Goal: Task Accomplishment & Management: Manage account settings

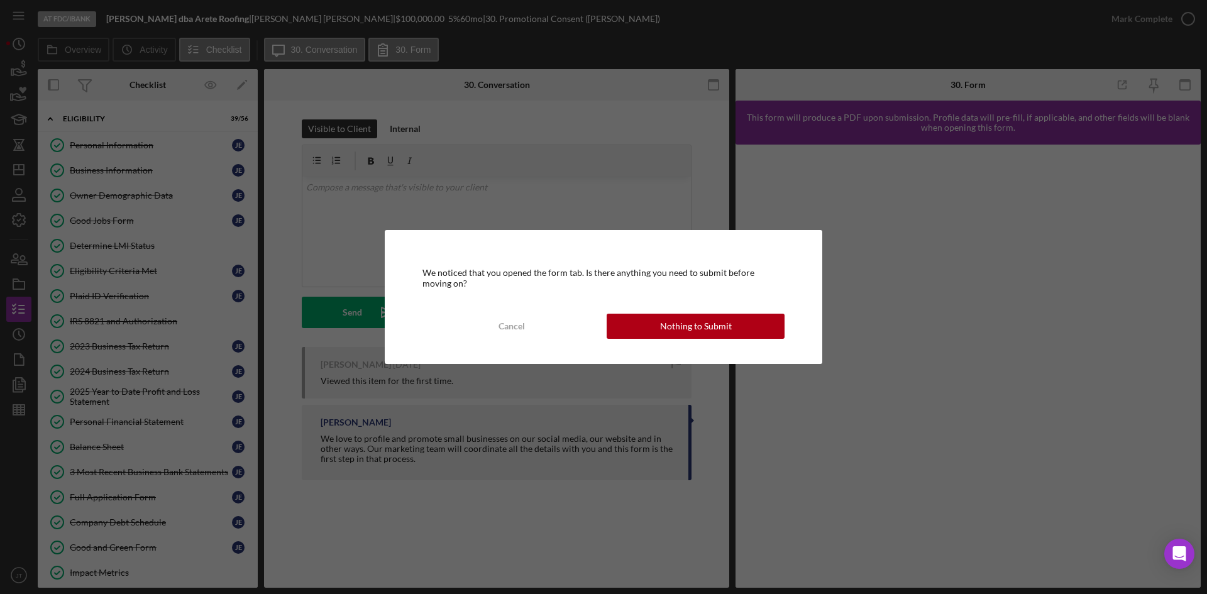
scroll to position [908, 0]
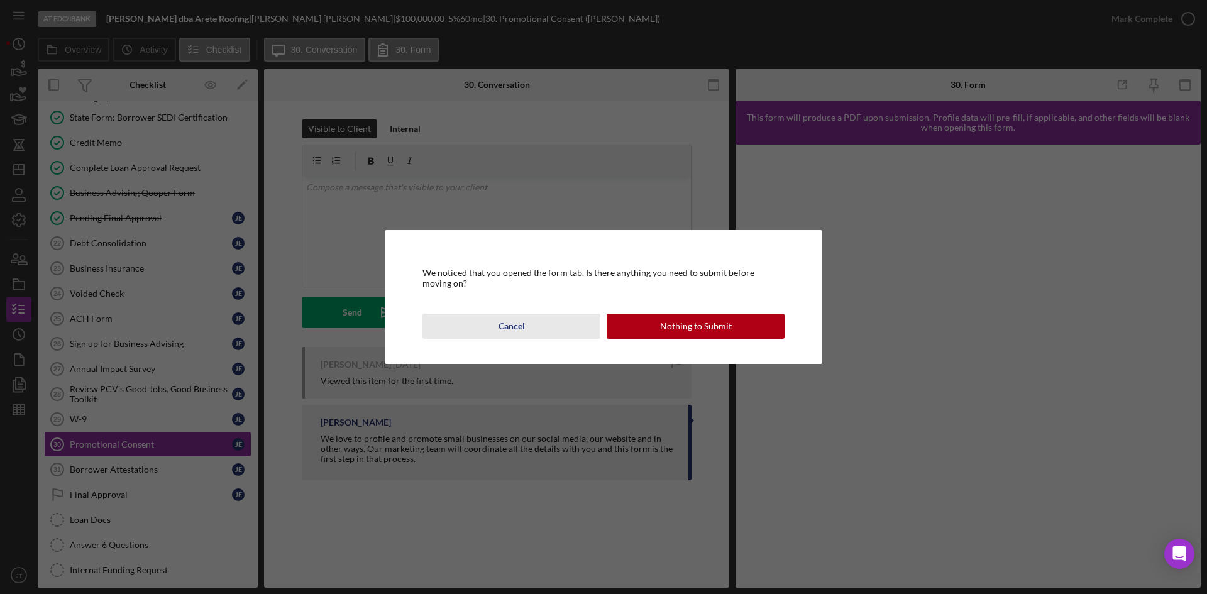
click at [500, 333] on div "Cancel" at bounding box center [512, 326] width 26 height 25
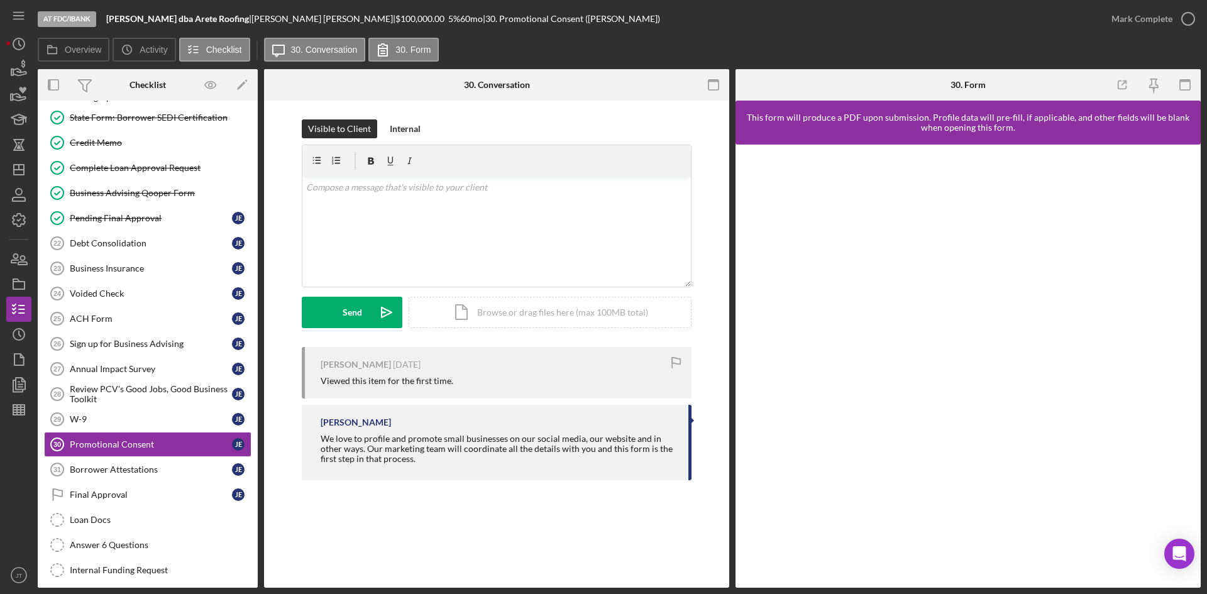
click at [915, 17] on div "At FDC/iBank [PERSON_NAME] dba Arete Roofing | [PERSON_NAME] | $100,000.00 5 % …" at bounding box center [568, 19] width 1061 height 38
click at [21, 67] on icon "button" at bounding box center [18, 68] width 31 height 31
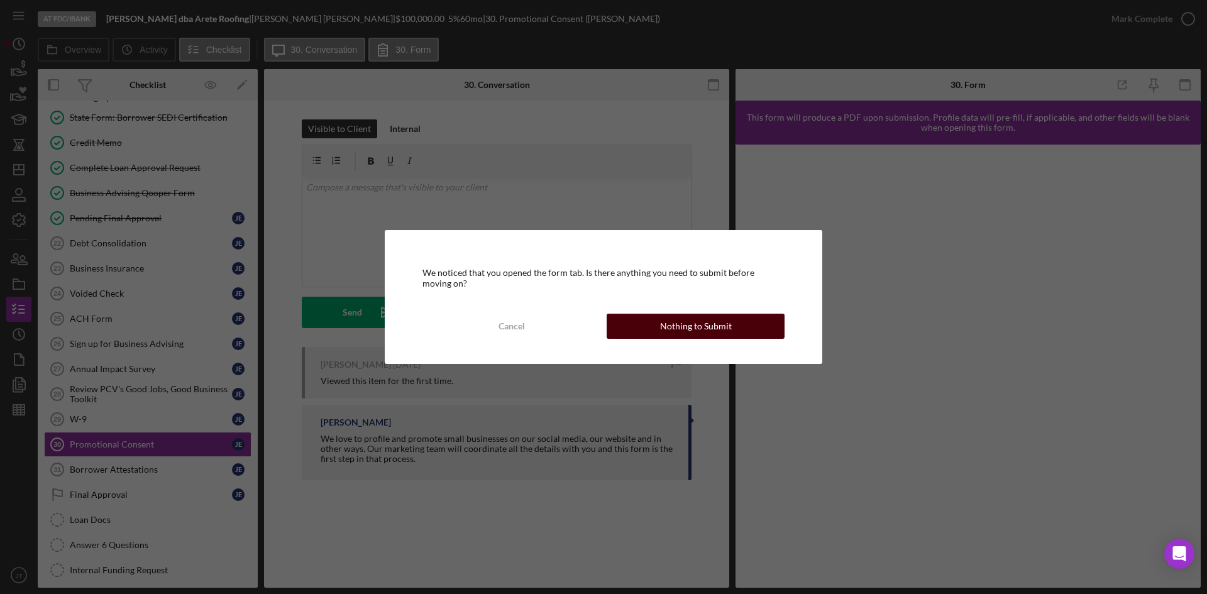
click at [666, 324] on div "Nothing to Submit" at bounding box center [696, 326] width 72 height 25
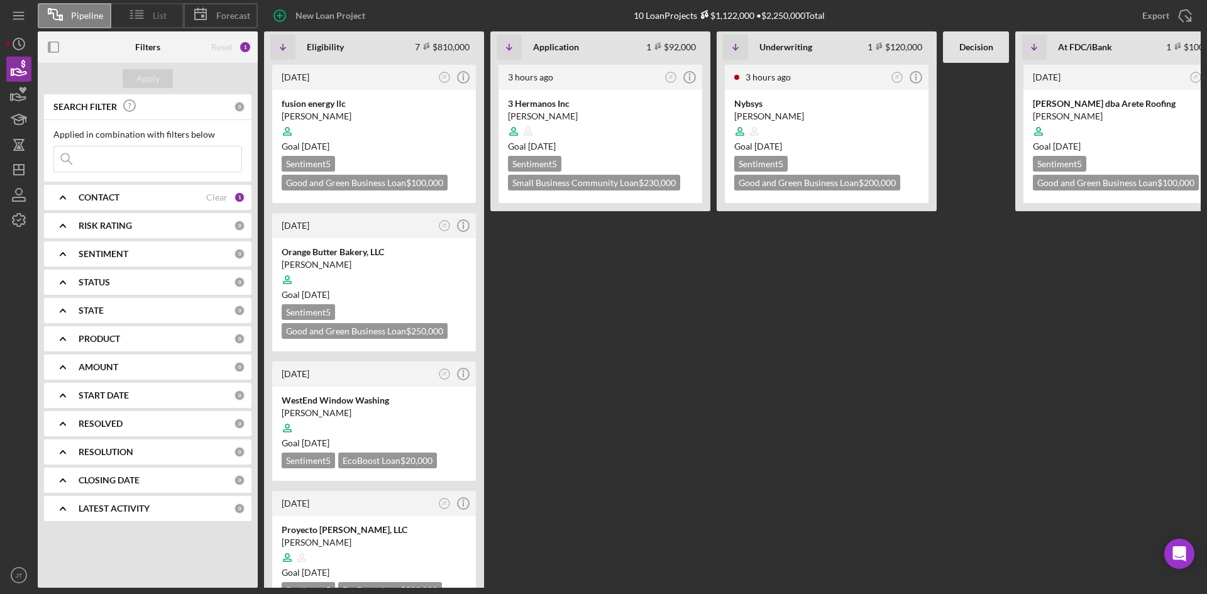
click at [151, 15] on icon at bounding box center [136, 14] width 31 height 31
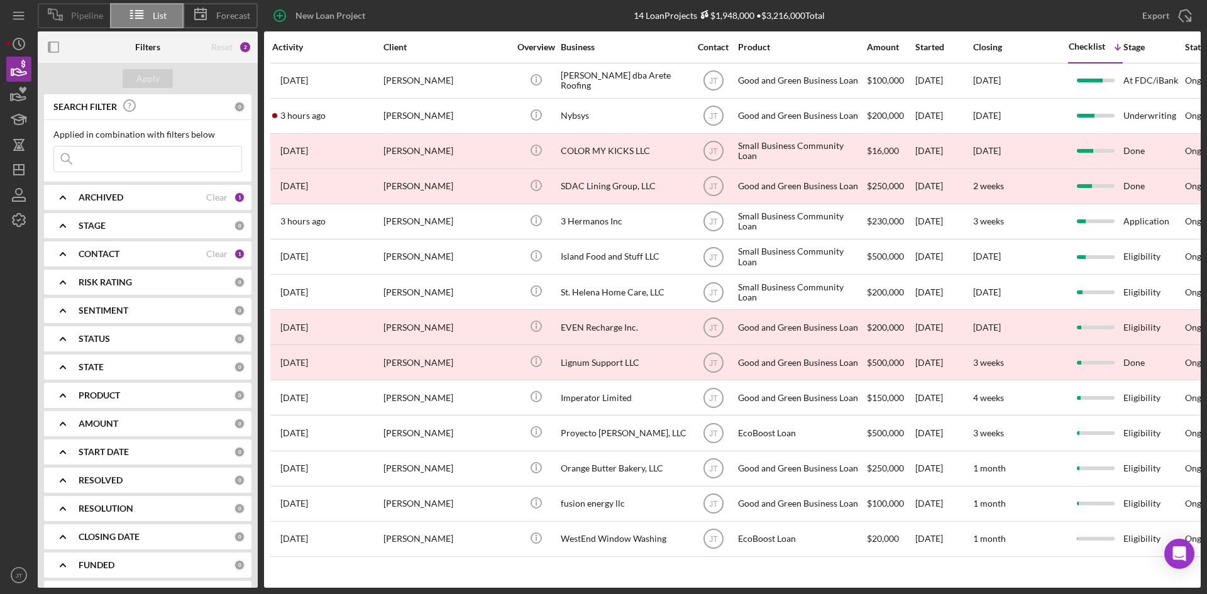
click at [71, 21] on icon at bounding box center [55, 14] width 31 height 31
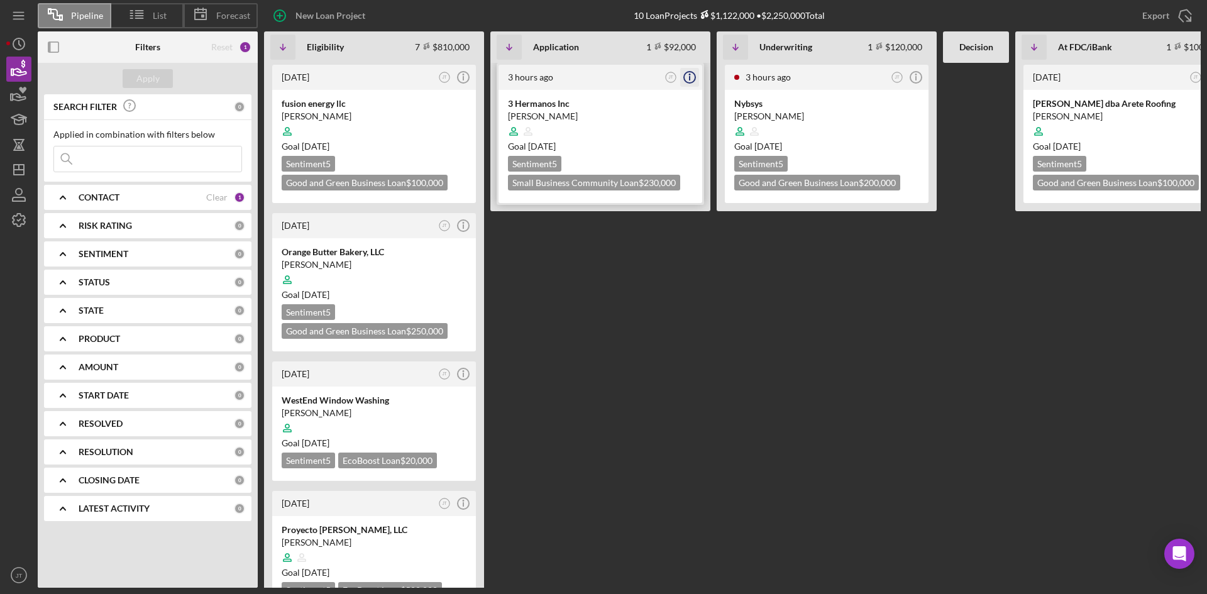
click at [692, 80] on icon "Icon/Info" at bounding box center [689, 77] width 31 height 31
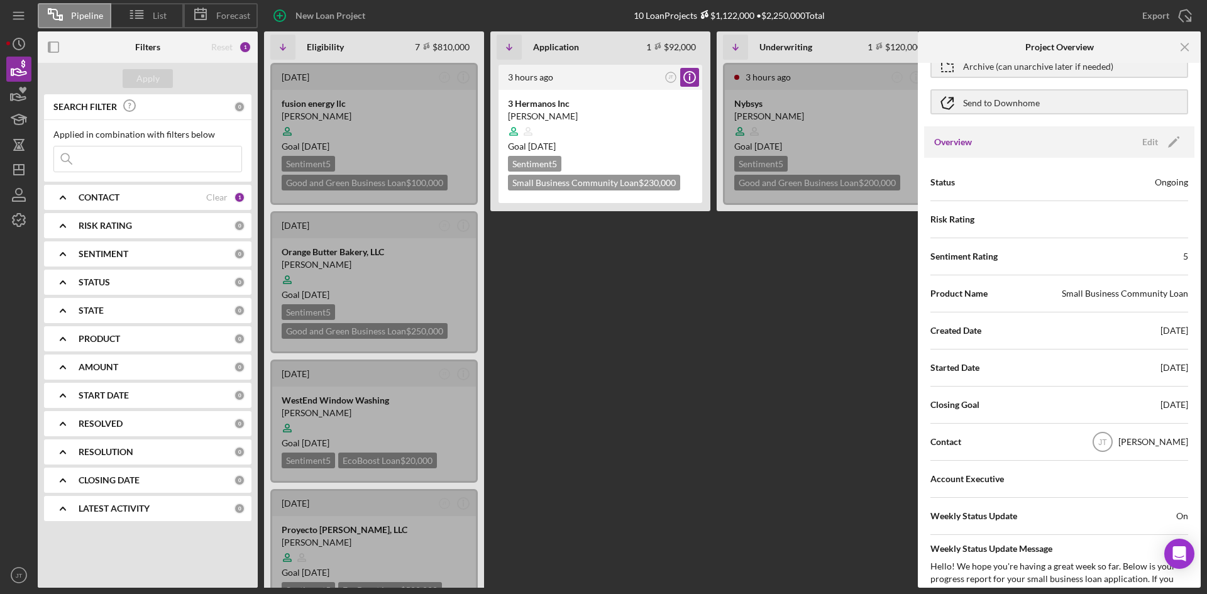
scroll to position [72, 0]
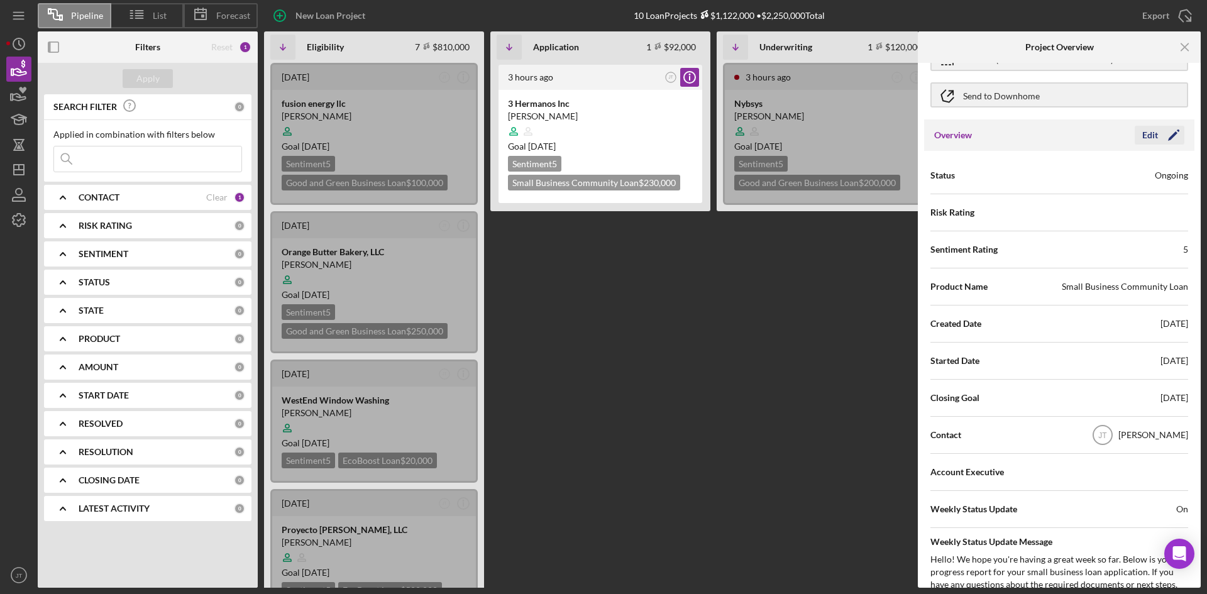
click at [1169, 133] on icon "Icon/Edit" at bounding box center [1173, 134] width 31 height 31
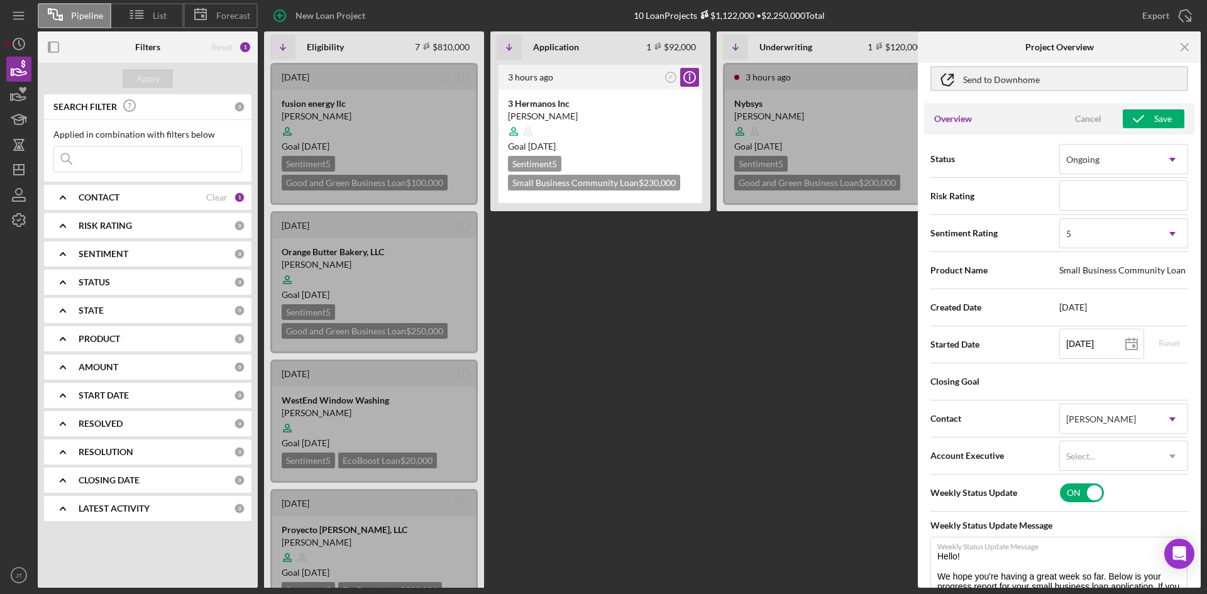
scroll to position [84, 0]
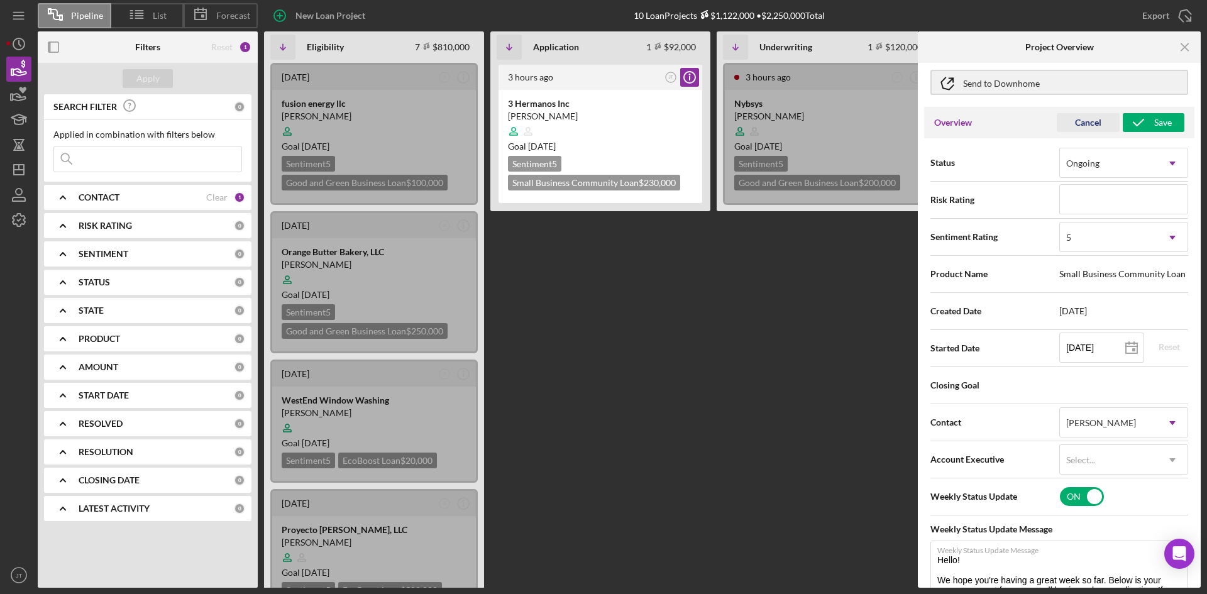
click at [1090, 123] on div "Cancel" at bounding box center [1088, 122] width 26 height 19
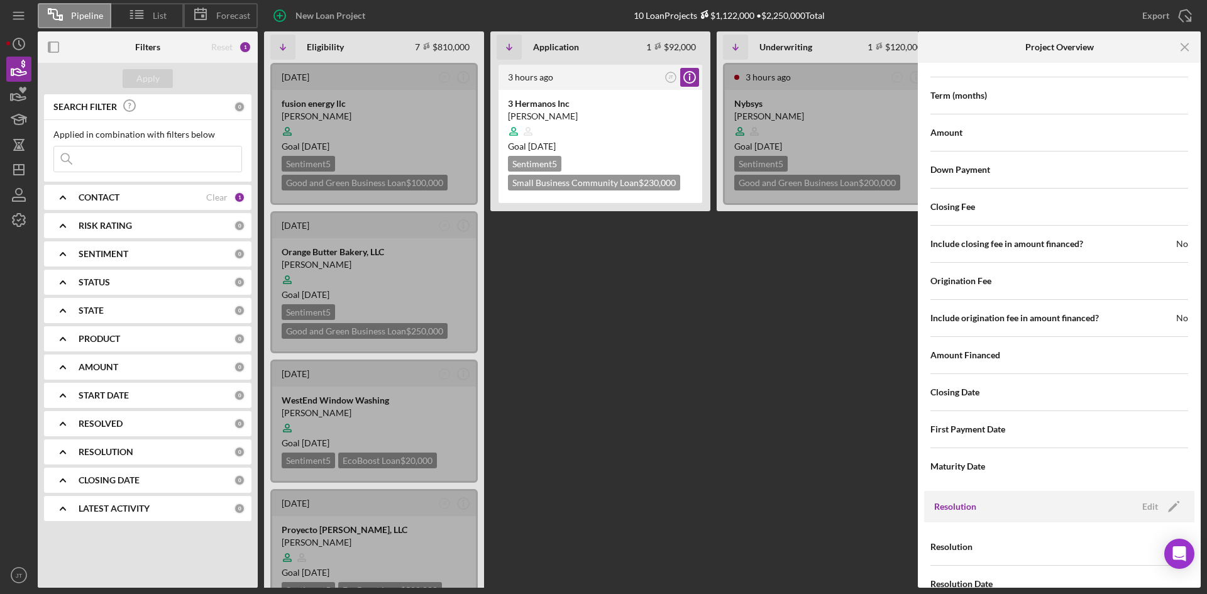
scroll to position [1557, 0]
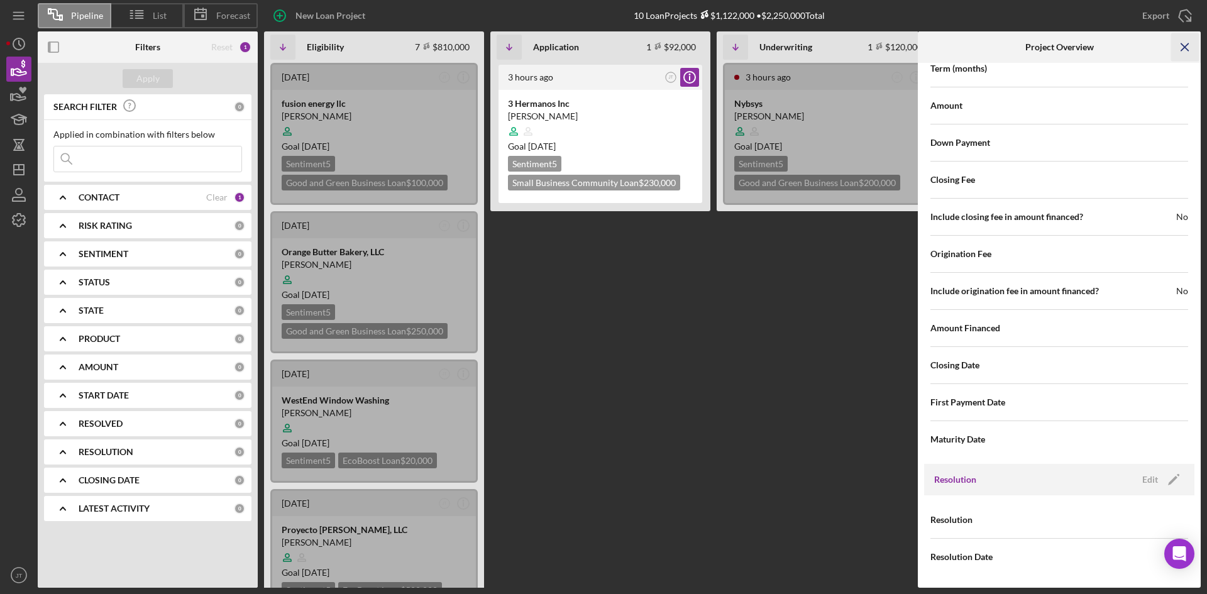
click at [1180, 52] on icon "Icon/Menu Close" at bounding box center [1185, 47] width 28 height 28
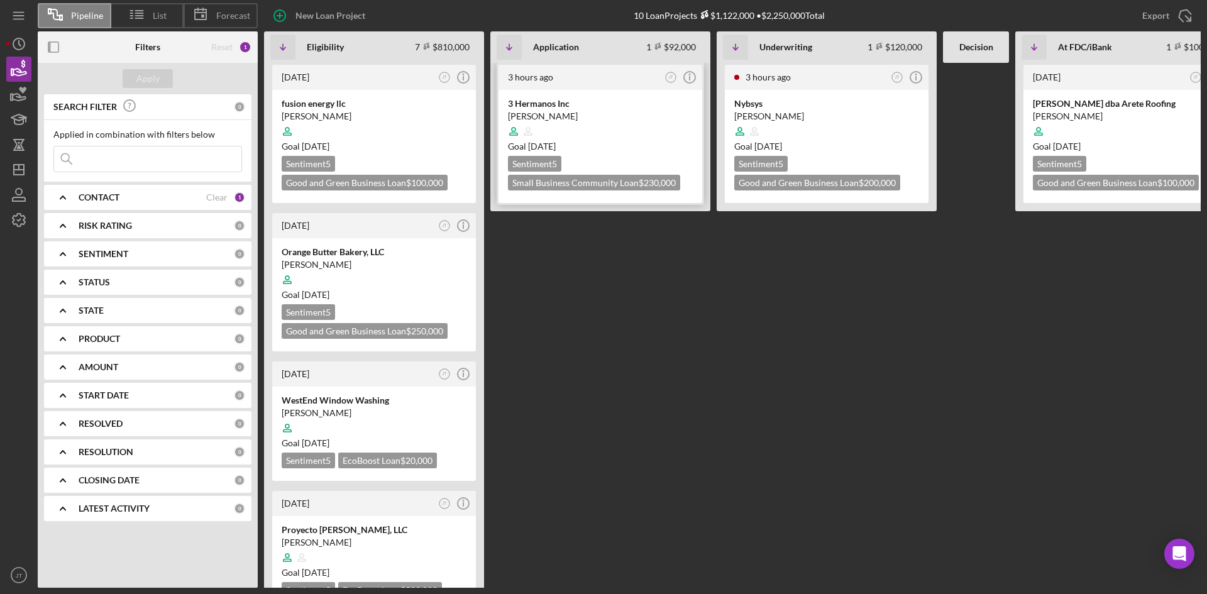
scroll to position [0, 1]
click at [632, 121] on div at bounding box center [599, 131] width 185 height 24
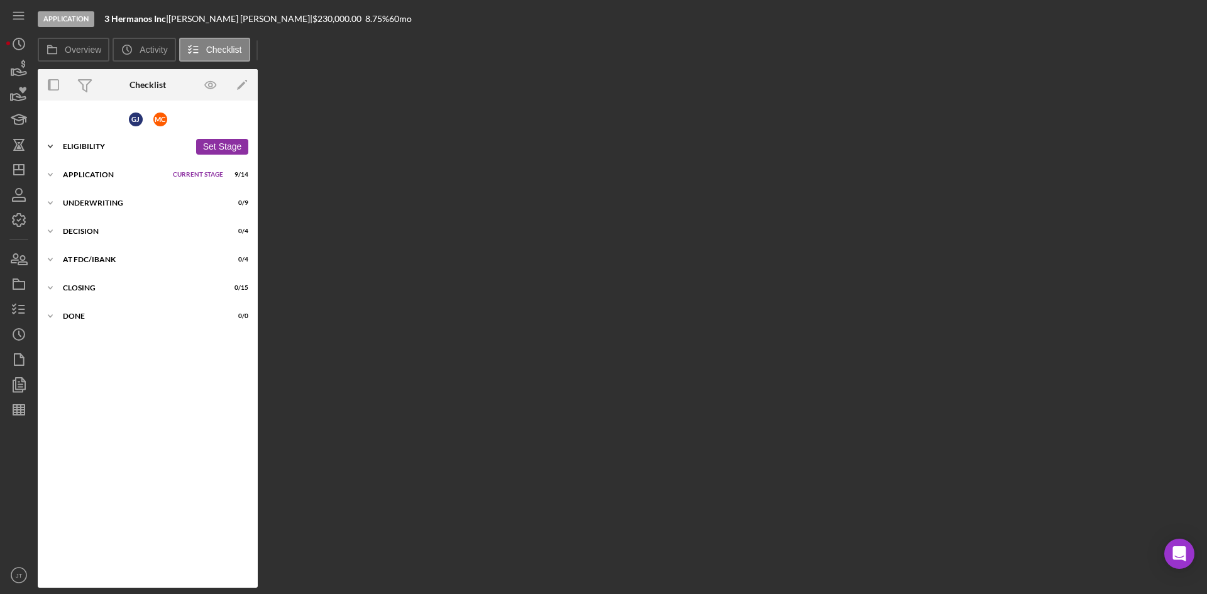
click at [91, 146] on div "Eligibility" at bounding box center [126, 147] width 127 height 8
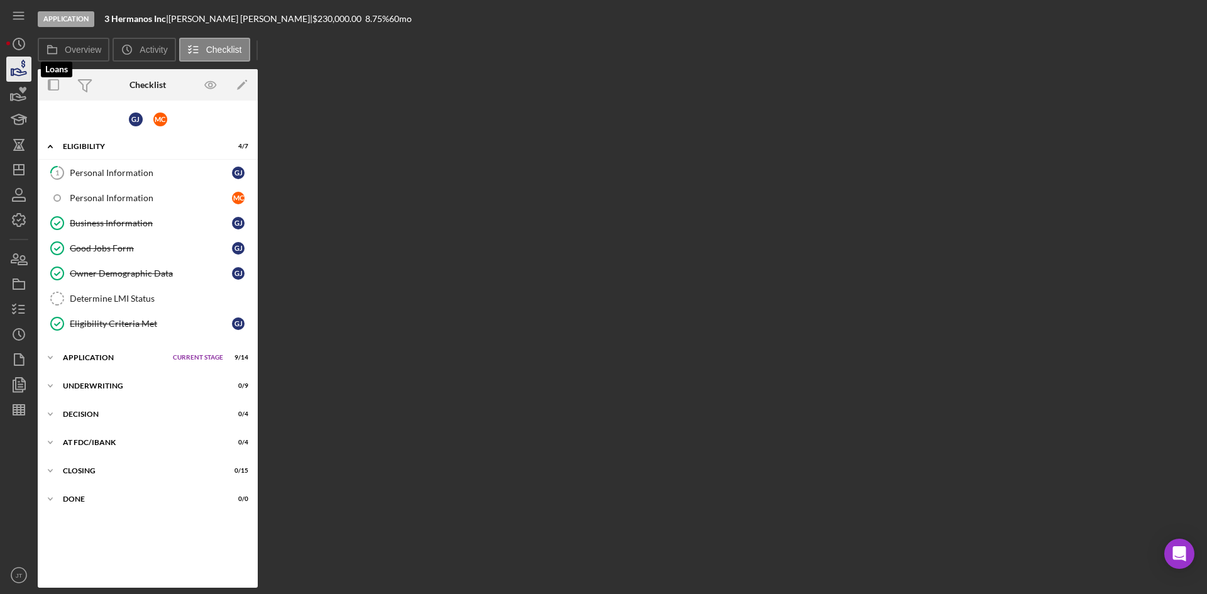
click at [21, 78] on icon "button" at bounding box center [18, 68] width 31 height 31
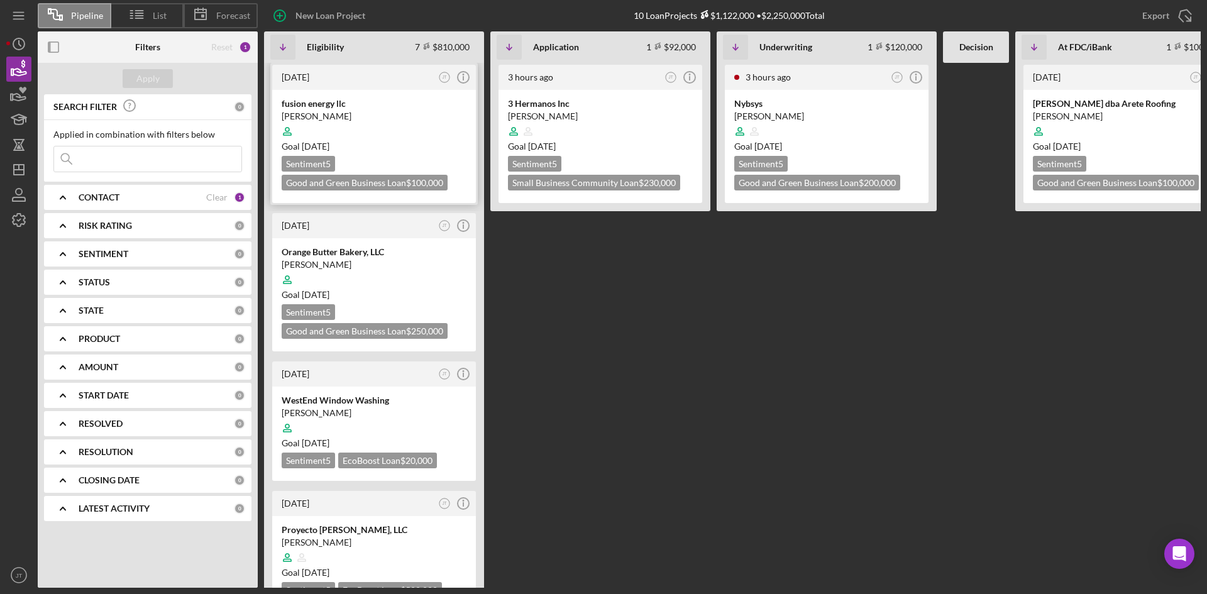
click at [412, 132] on div at bounding box center [374, 131] width 185 height 24
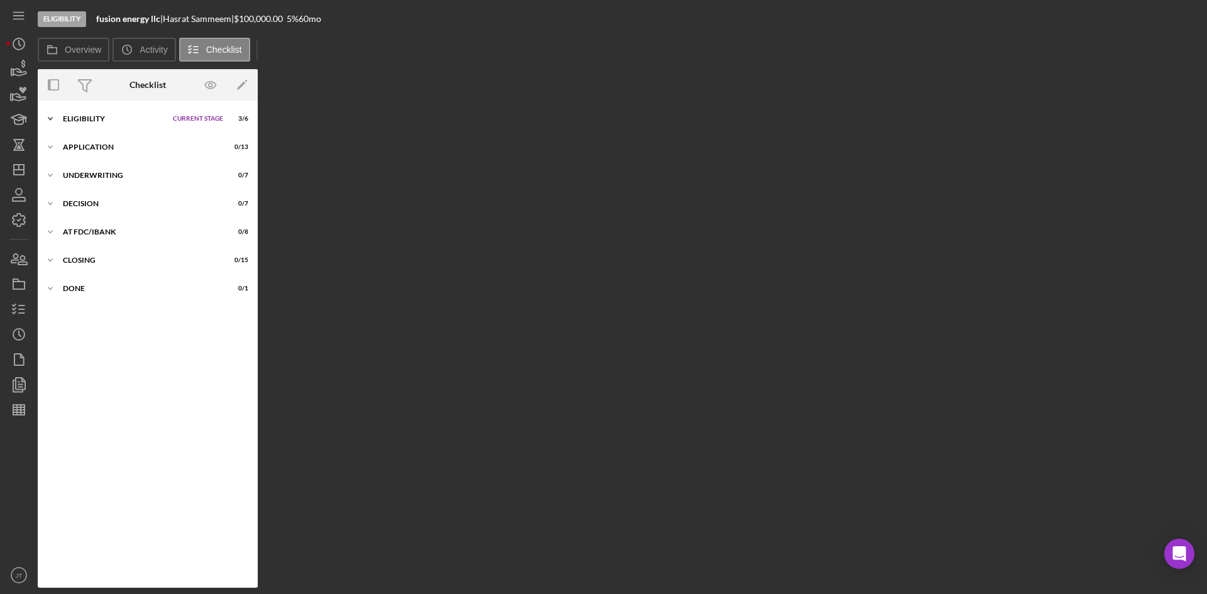
click at [104, 119] on div "Eligibility" at bounding box center [115, 119] width 104 height 8
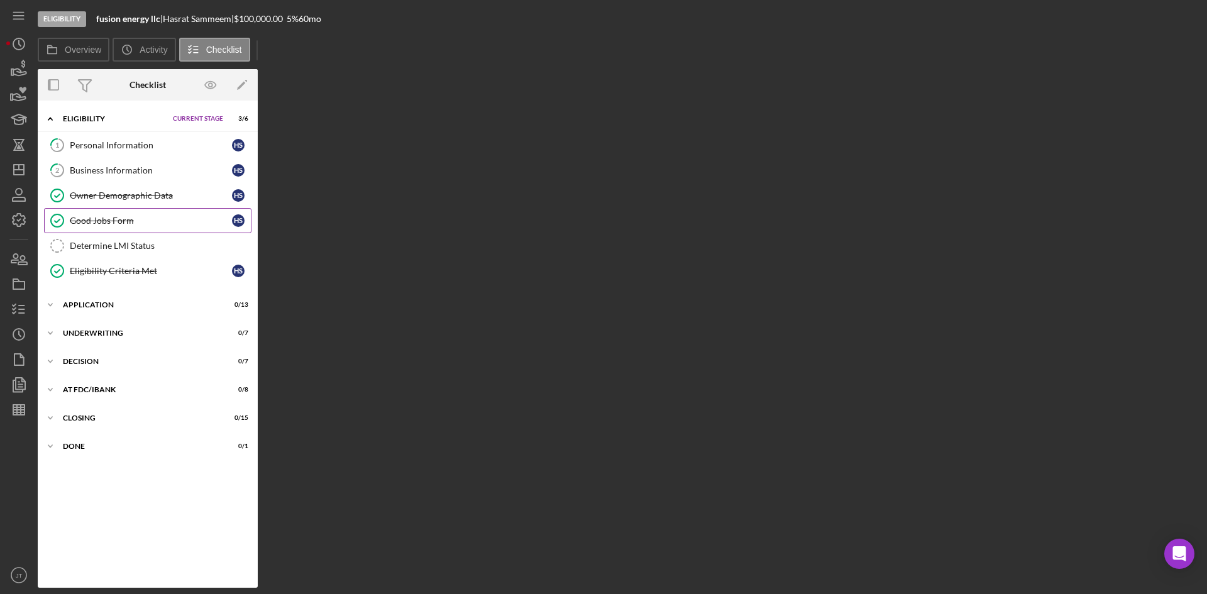
click at [155, 228] on link "Good Jobs Form Good Jobs Form H S" at bounding box center [147, 220] width 207 height 25
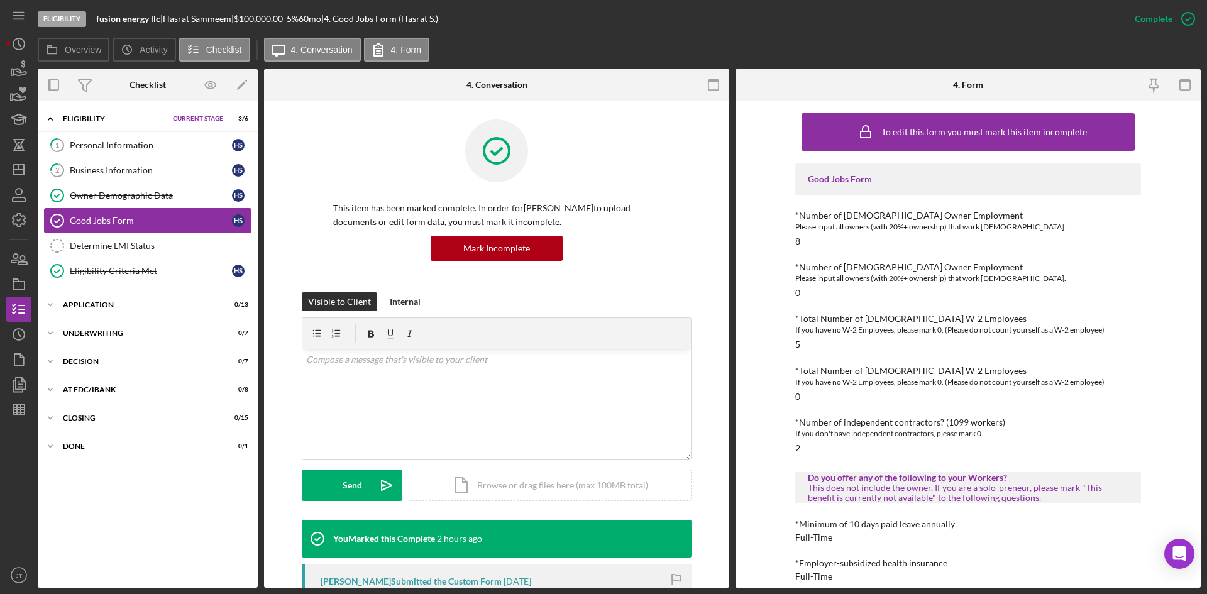
drag, startPoint x: 155, startPoint y: 228, endPoint x: 153, endPoint y: 221, distance: 7.6
click at [153, 221] on link "Good Jobs Form Good Jobs Form H S" at bounding box center [147, 220] width 207 height 25
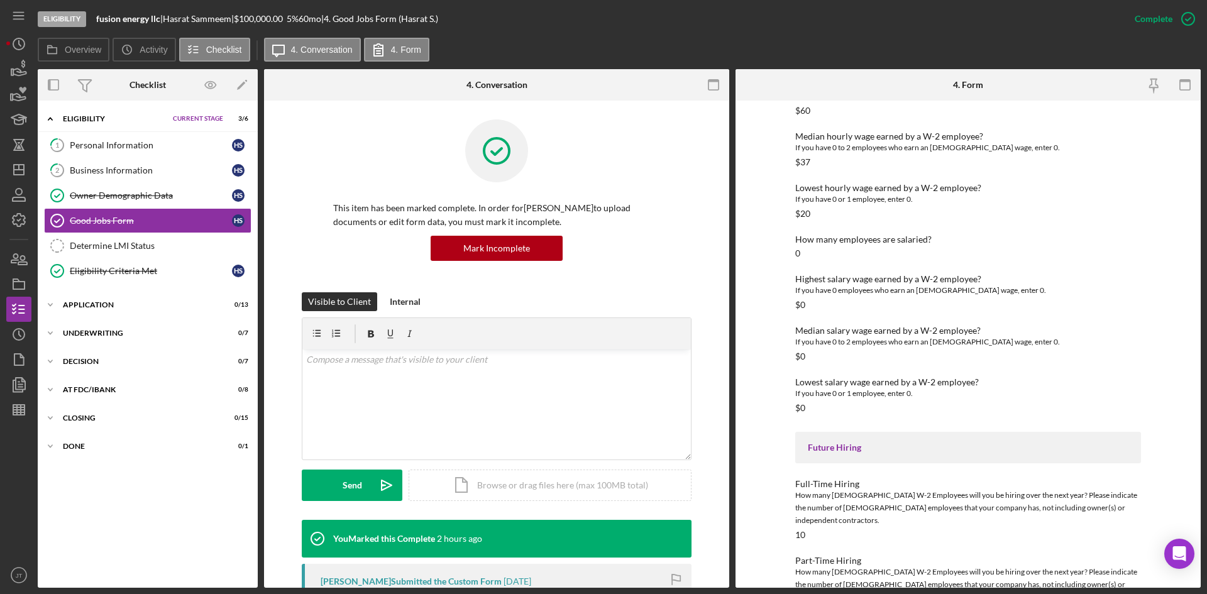
scroll to position [1586, 0]
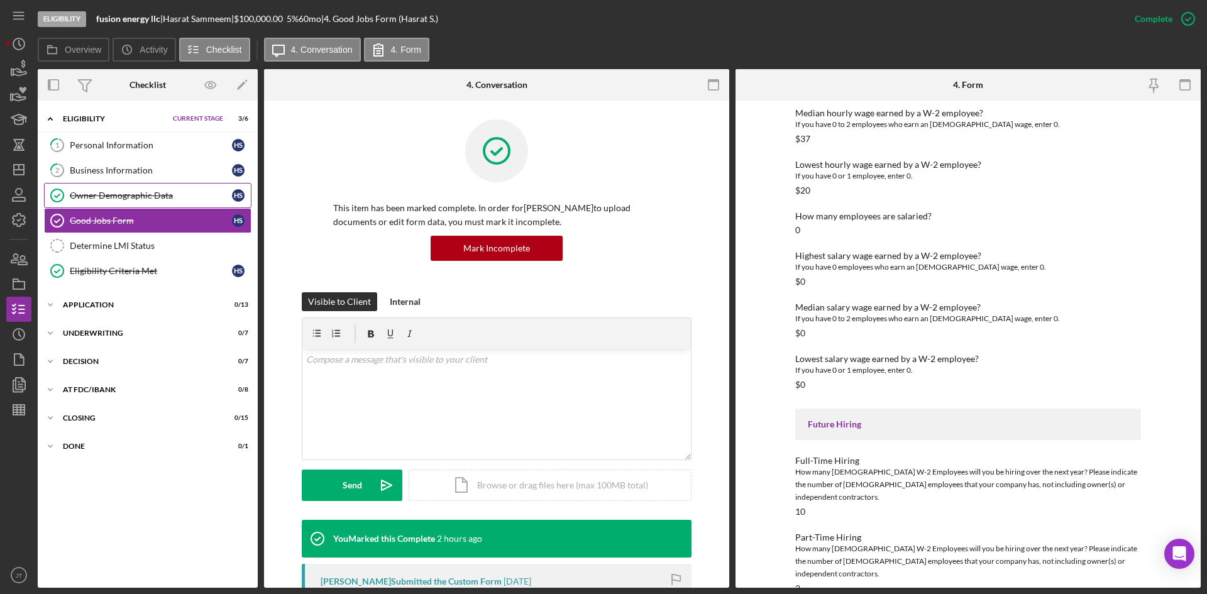
click at [126, 195] on div "Owner Demographic Data" at bounding box center [151, 196] width 162 height 10
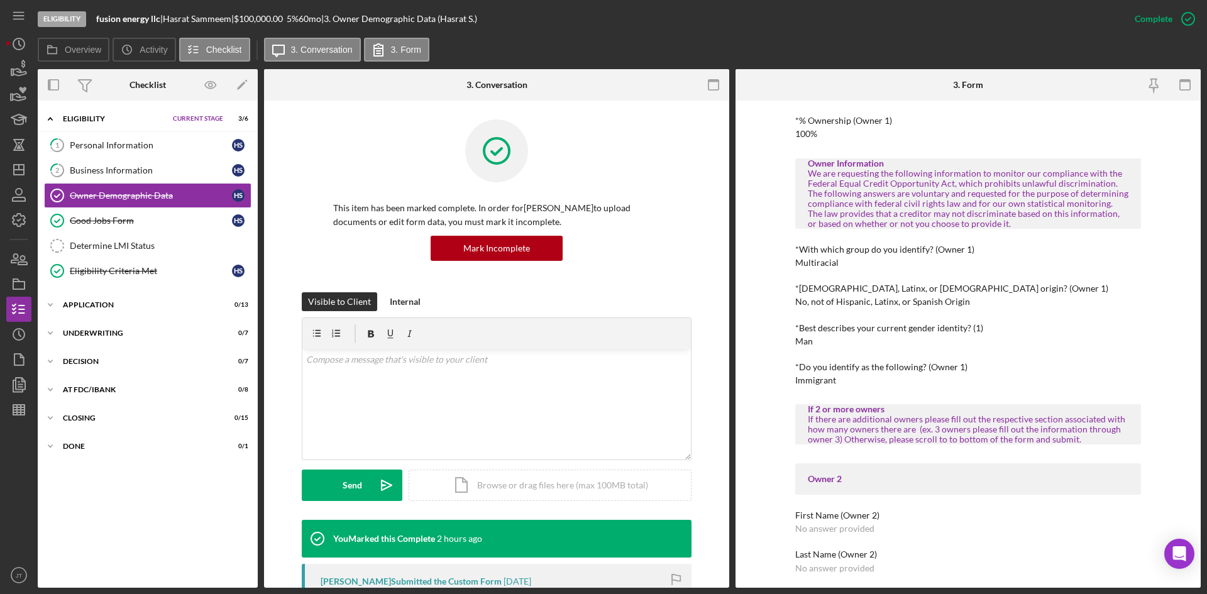
scroll to position [372, 0]
click at [123, 169] on div "Business Information" at bounding box center [151, 170] width 162 height 10
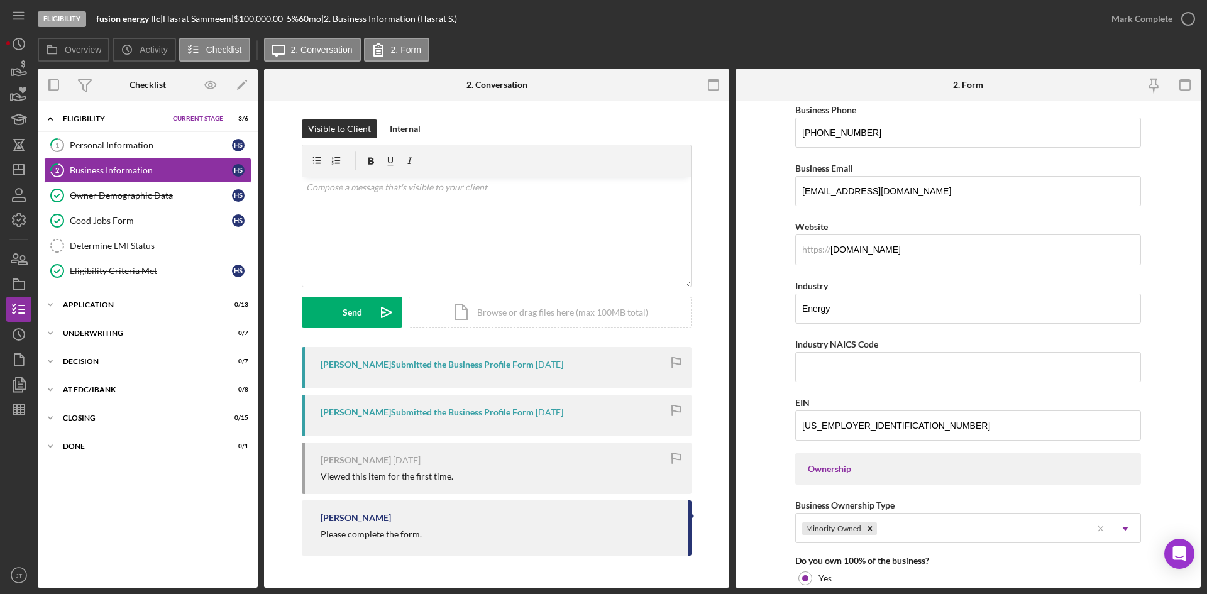
scroll to position [236, 0]
click at [918, 253] on input "[DOMAIN_NAME]" at bounding box center [968, 247] width 346 height 30
click at [757, 299] on form "Business Name fusion energy llc DBA Fusion Energy Business Start Date [DATE] Le…" at bounding box center [968, 344] width 465 height 487
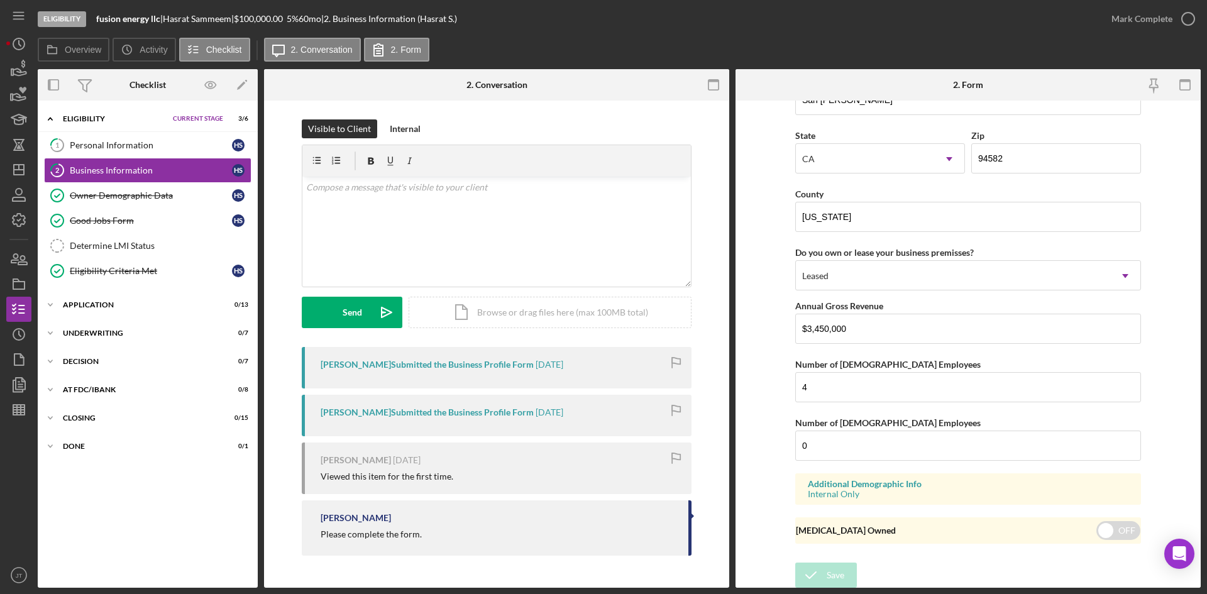
scroll to position [1142, 0]
click at [113, 151] on link "1 Personal Information H S" at bounding box center [147, 145] width 207 height 25
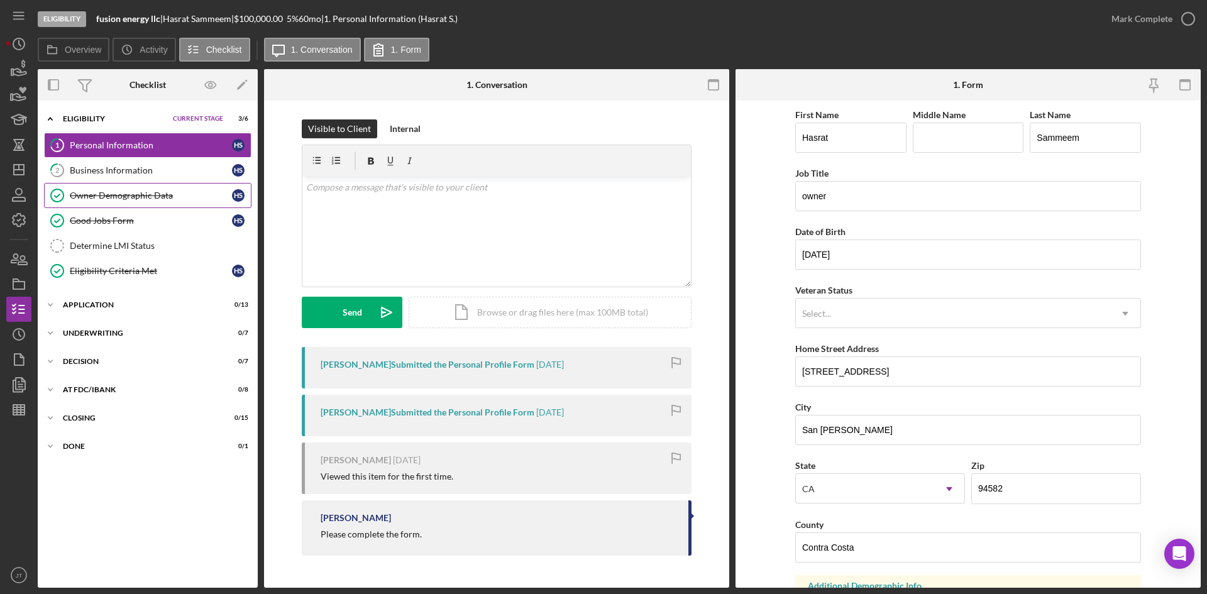
click at [135, 185] on link "Owner Demographic Data Owner Demographic Data H S" at bounding box center [147, 195] width 207 height 25
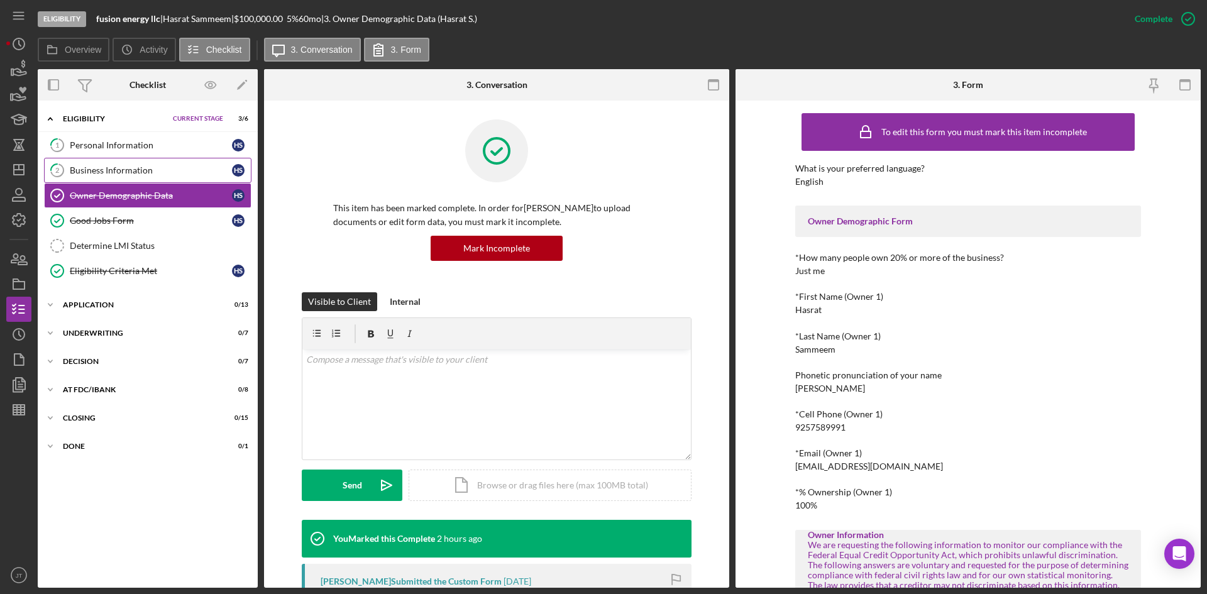
click at [132, 174] on div "Business Information" at bounding box center [151, 170] width 162 height 10
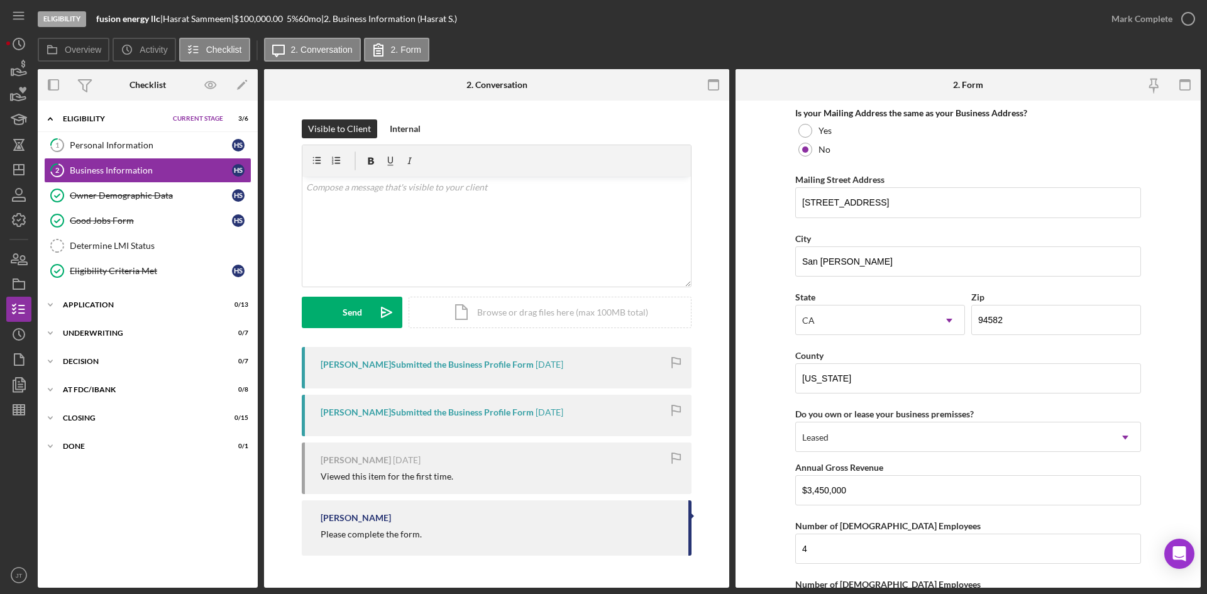
scroll to position [980, 0]
click at [140, 277] on link "Eligibility Criteria Met Eligibility Criteria Met H S" at bounding box center [147, 270] width 207 height 25
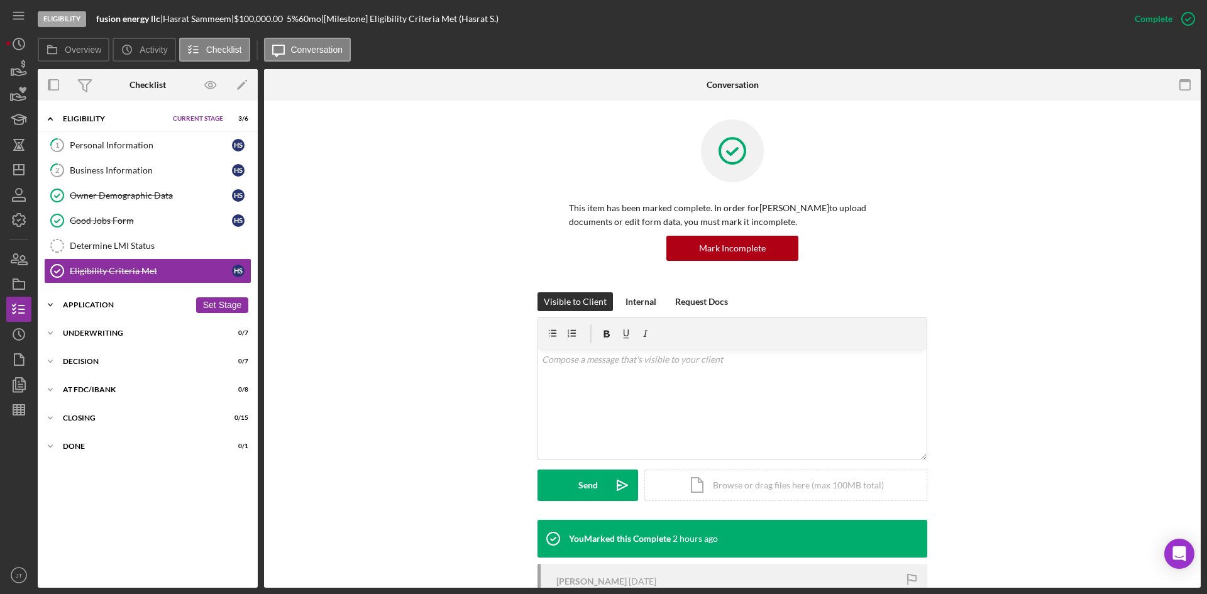
click at [87, 306] on div "Application" at bounding box center [126, 305] width 127 height 8
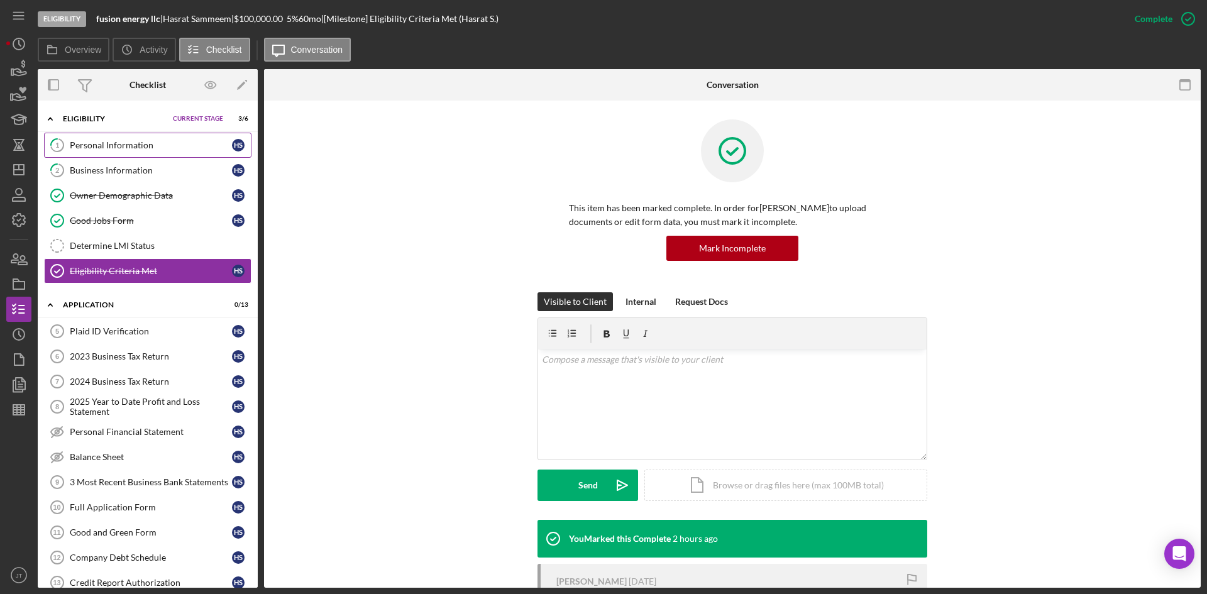
click at [120, 148] on div "Personal Information" at bounding box center [151, 145] width 162 height 10
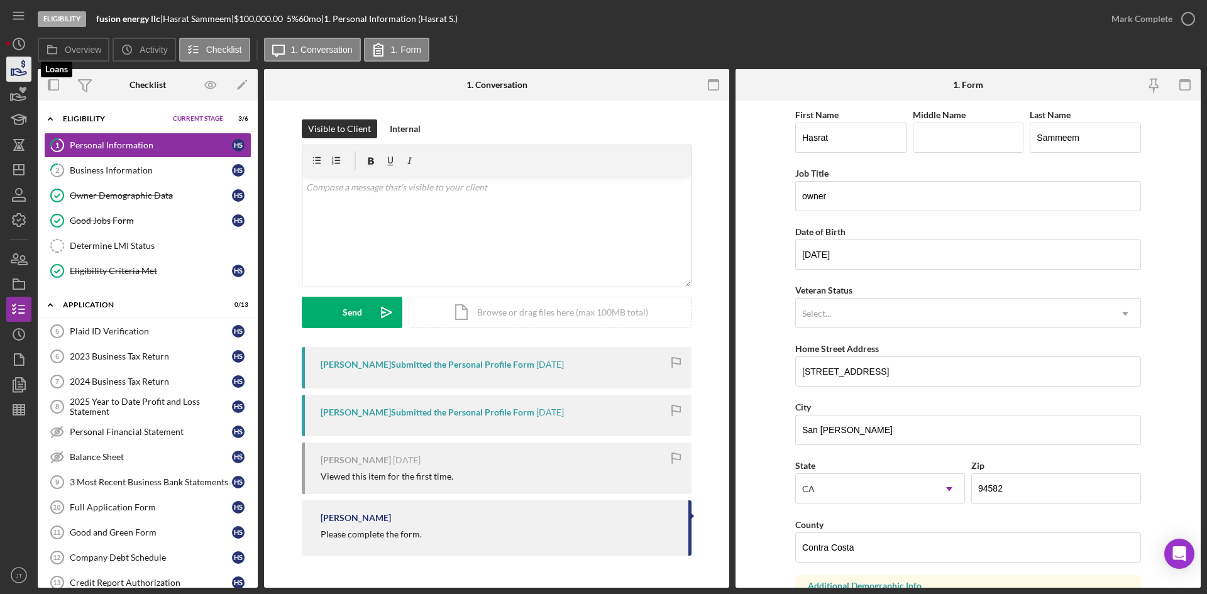
click at [24, 76] on icon "button" at bounding box center [18, 68] width 31 height 31
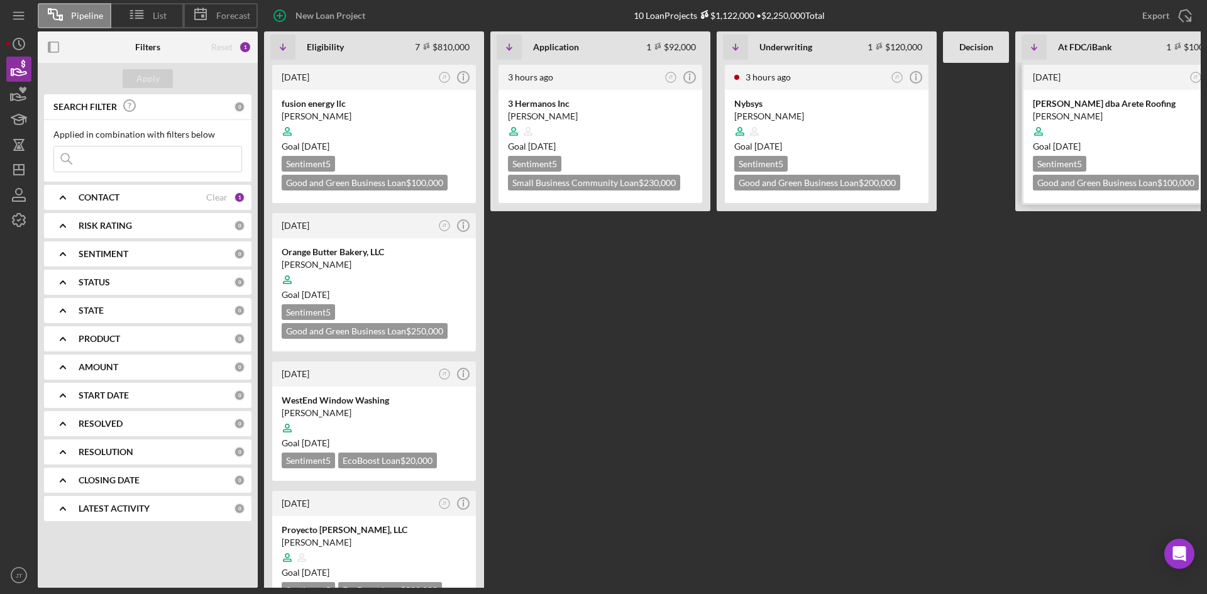
click at [1151, 119] on div at bounding box center [1125, 131] width 185 height 24
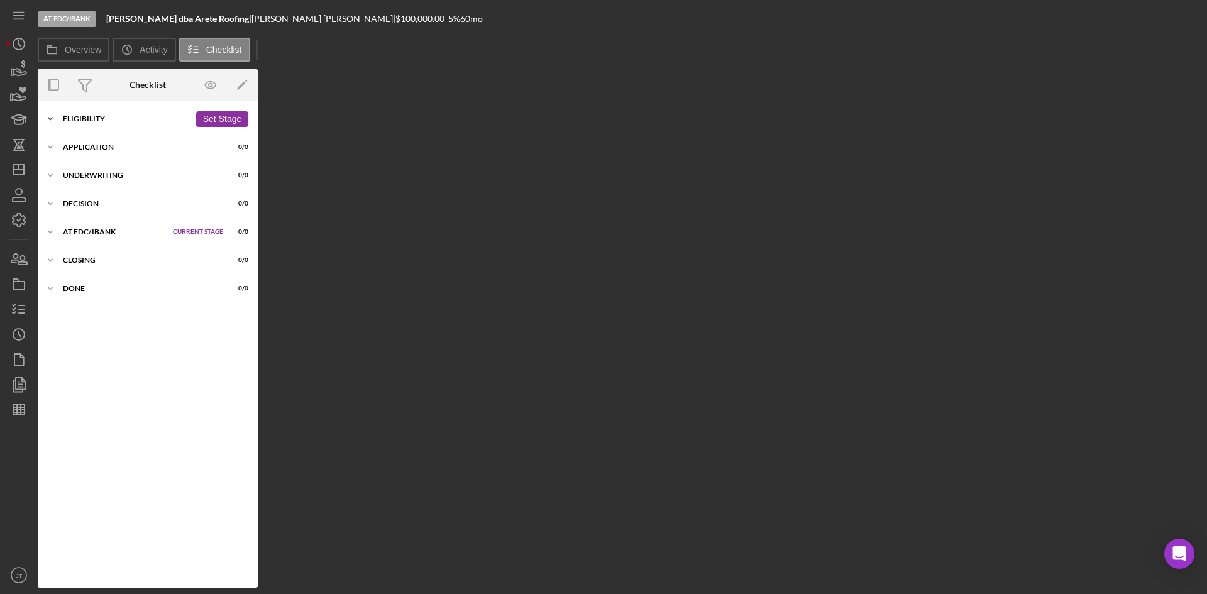
click at [95, 118] on div "Eligibility" at bounding box center [126, 119] width 127 height 8
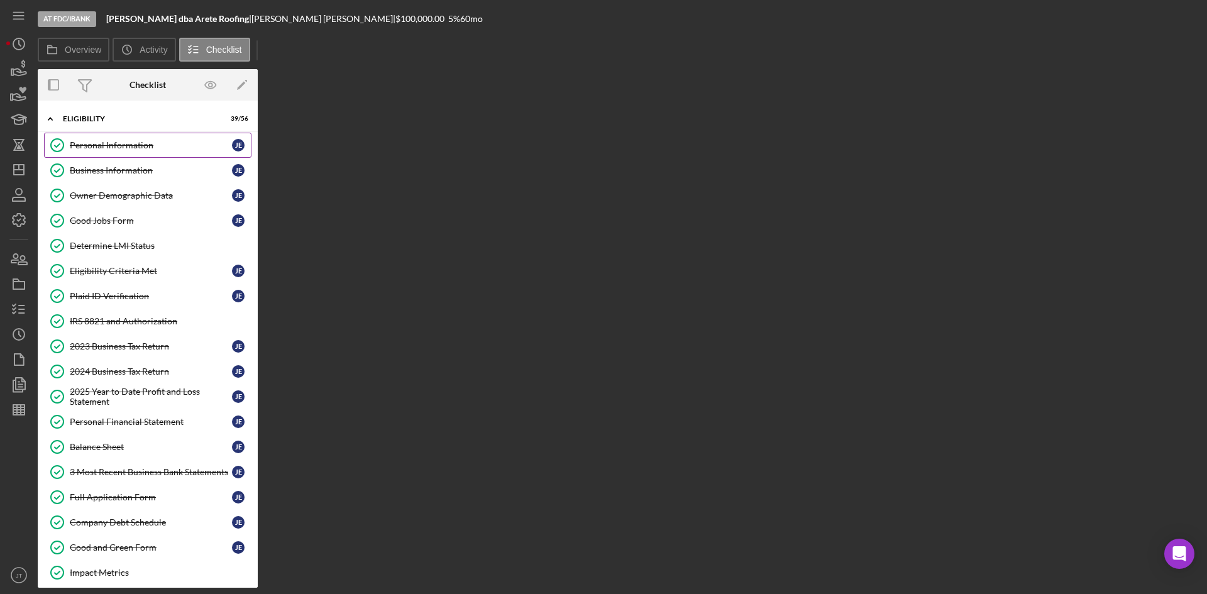
click at [103, 148] on div "Personal Information" at bounding box center [151, 145] width 162 height 10
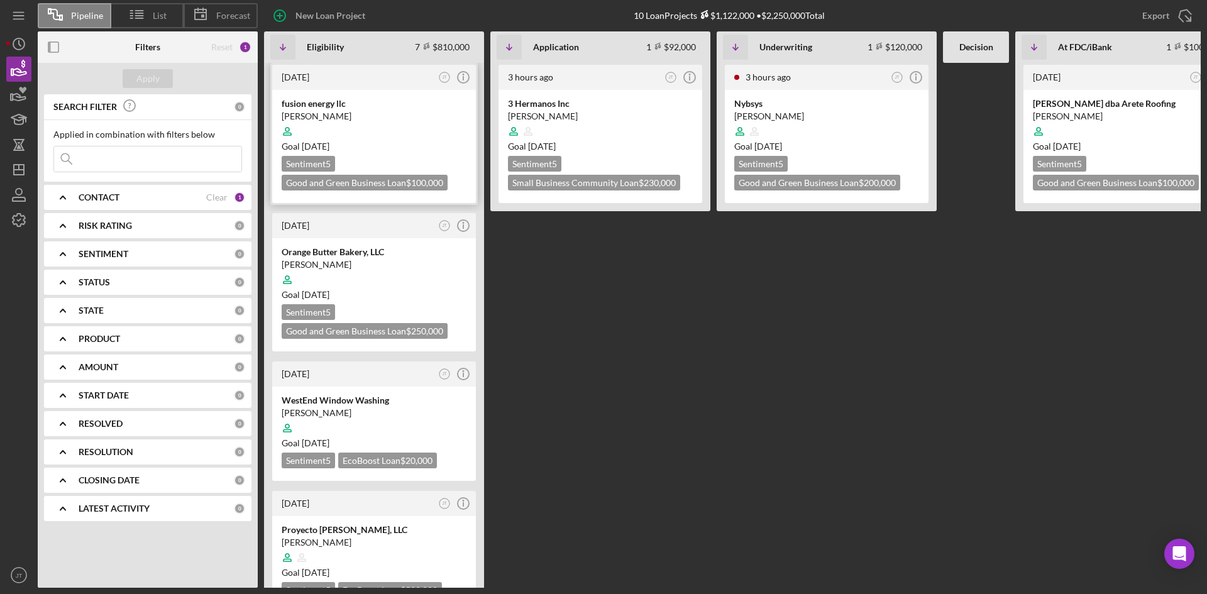
click at [422, 124] on div at bounding box center [374, 131] width 185 height 24
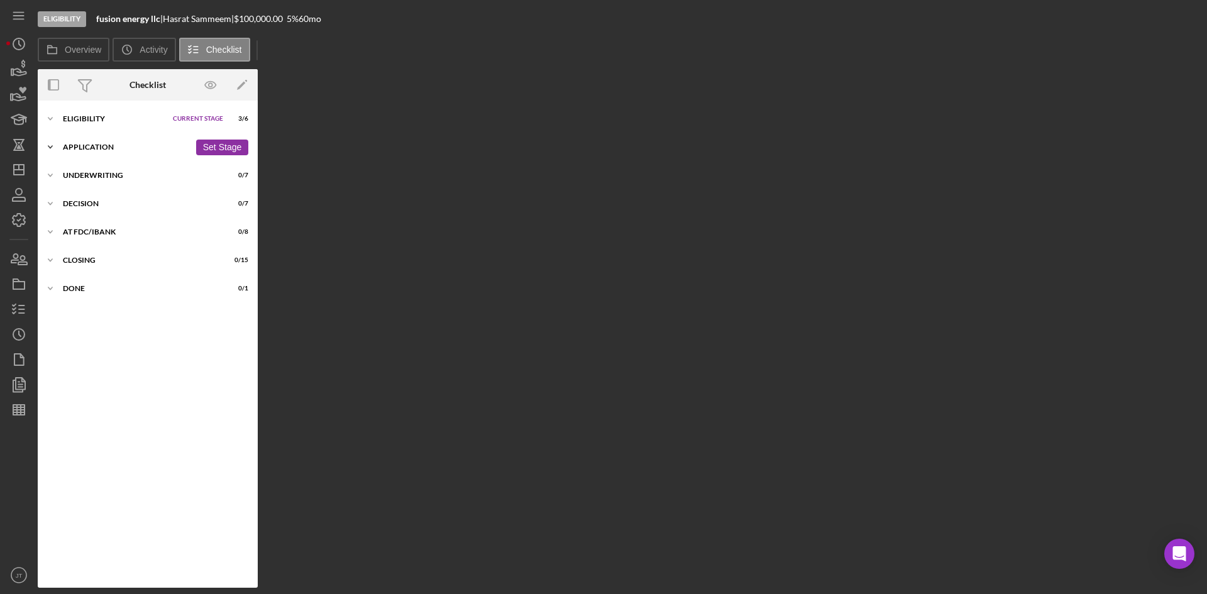
click at [86, 140] on div "Icon/Expander Application 0 / 13 Set Stage" at bounding box center [148, 147] width 220 height 25
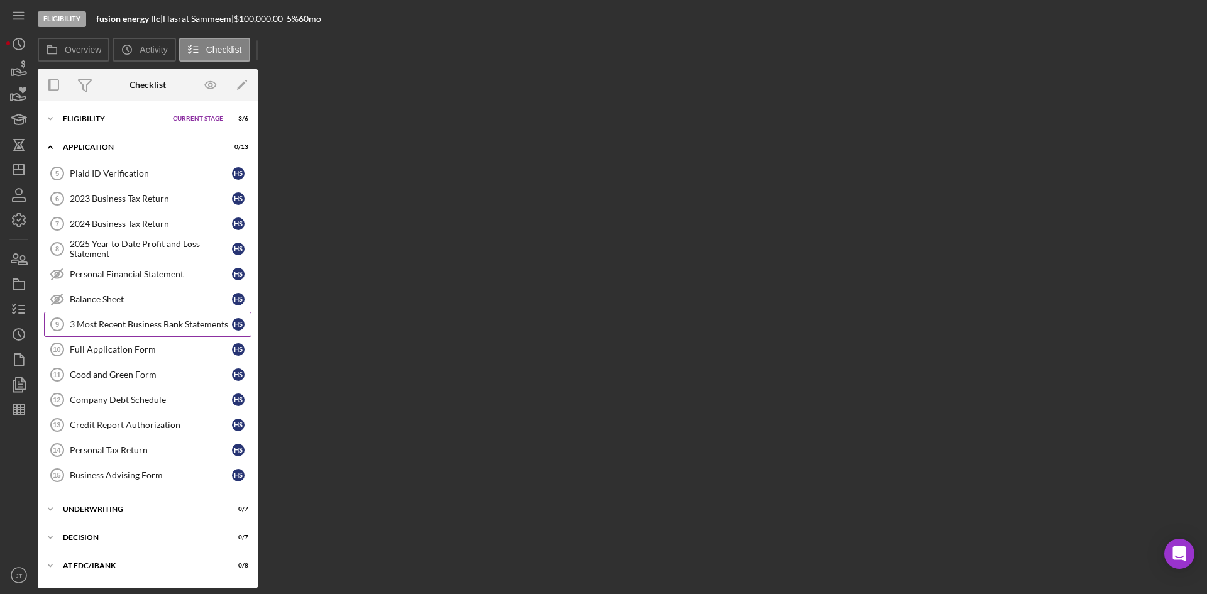
click at [116, 328] on div "3 Most Recent Business Bank Statements" at bounding box center [151, 324] width 162 height 10
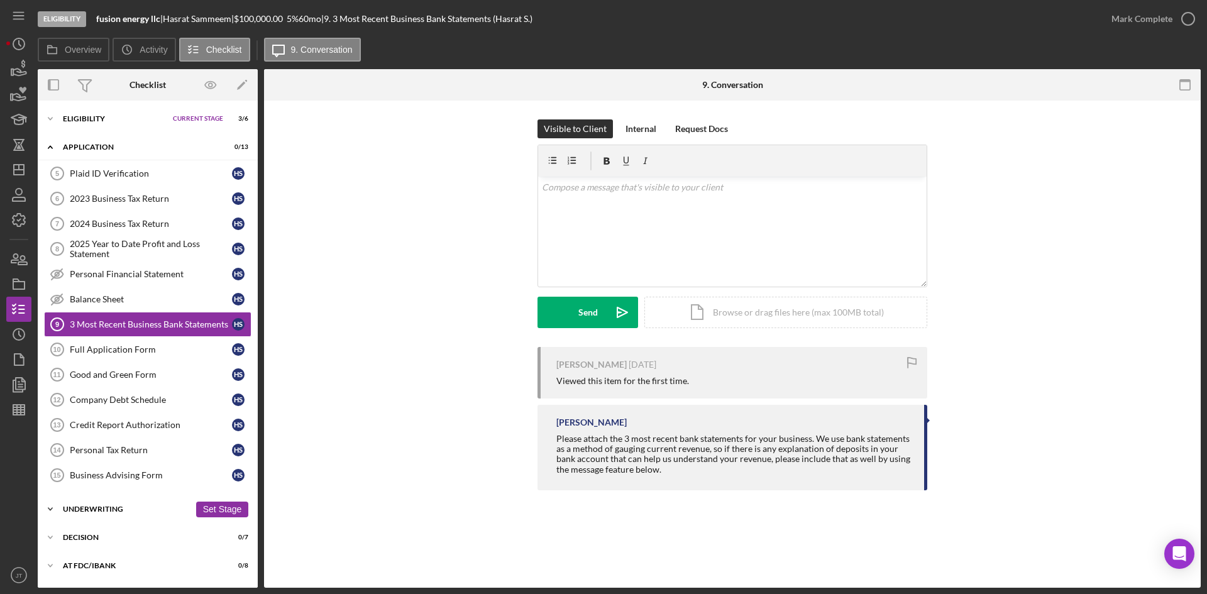
click at [72, 515] on div "Icon/Expander Underwriting 0 / 7 Set Stage" at bounding box center [148, 509] width 220 height 25
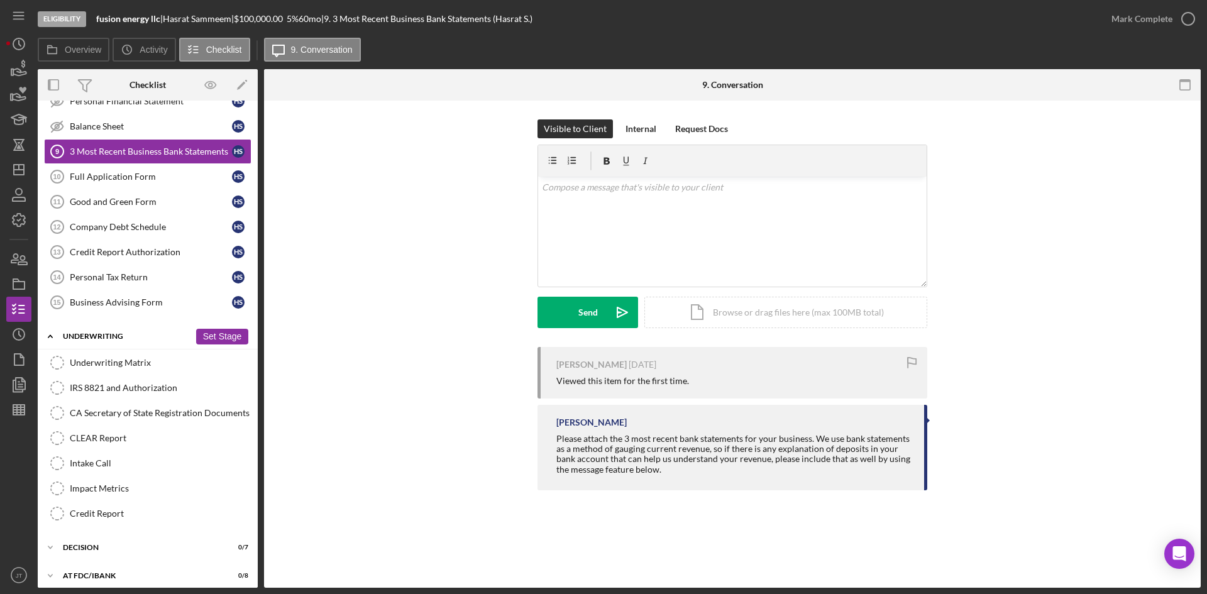
scroll to position [189, 0]
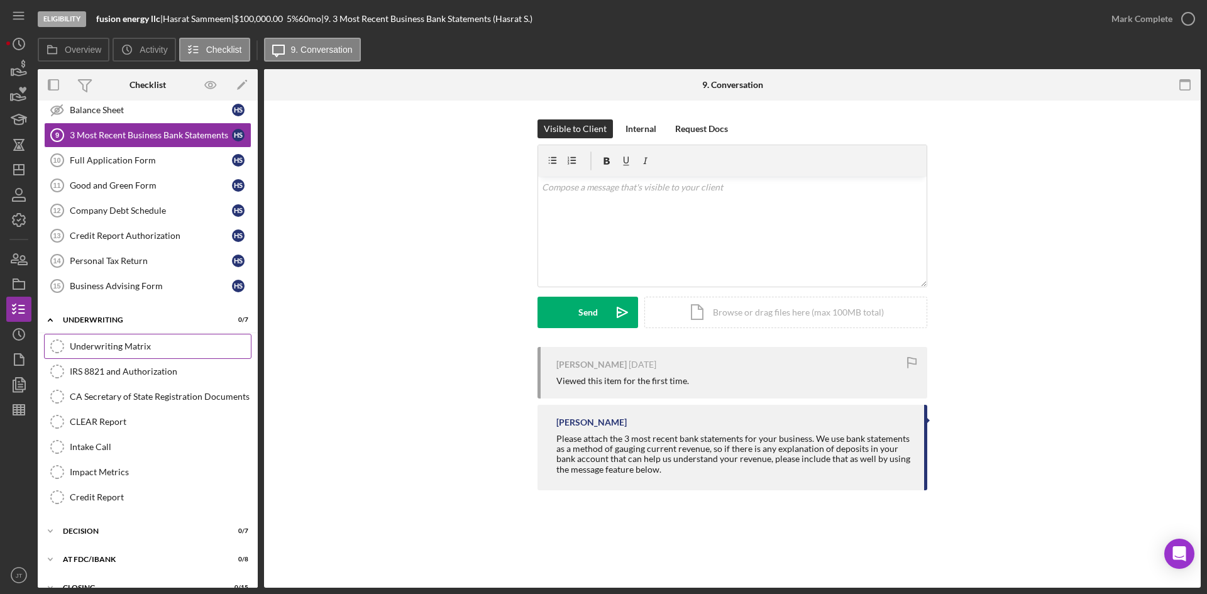
click at [84, 353] on link "Underwriting Matrix Underwriting Matrix" at bounding box center [147, 346] width 207 height 25
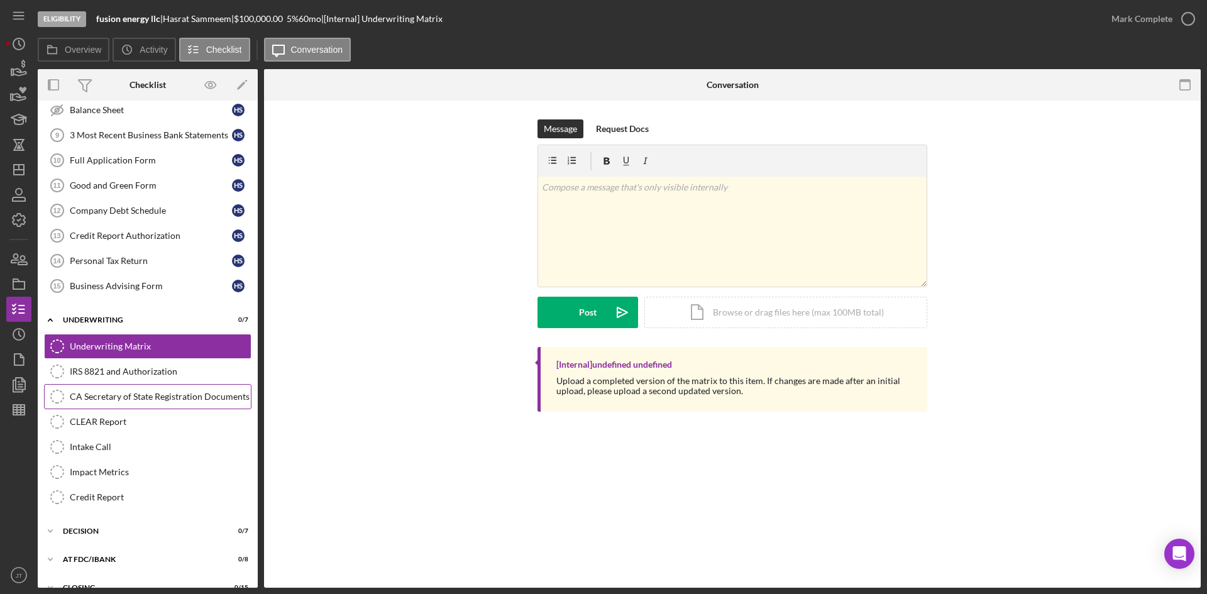
click at [162, 392] on div "CA Secretary of State Registration Documents" at bounding box center [160, 397] width 181 height 10
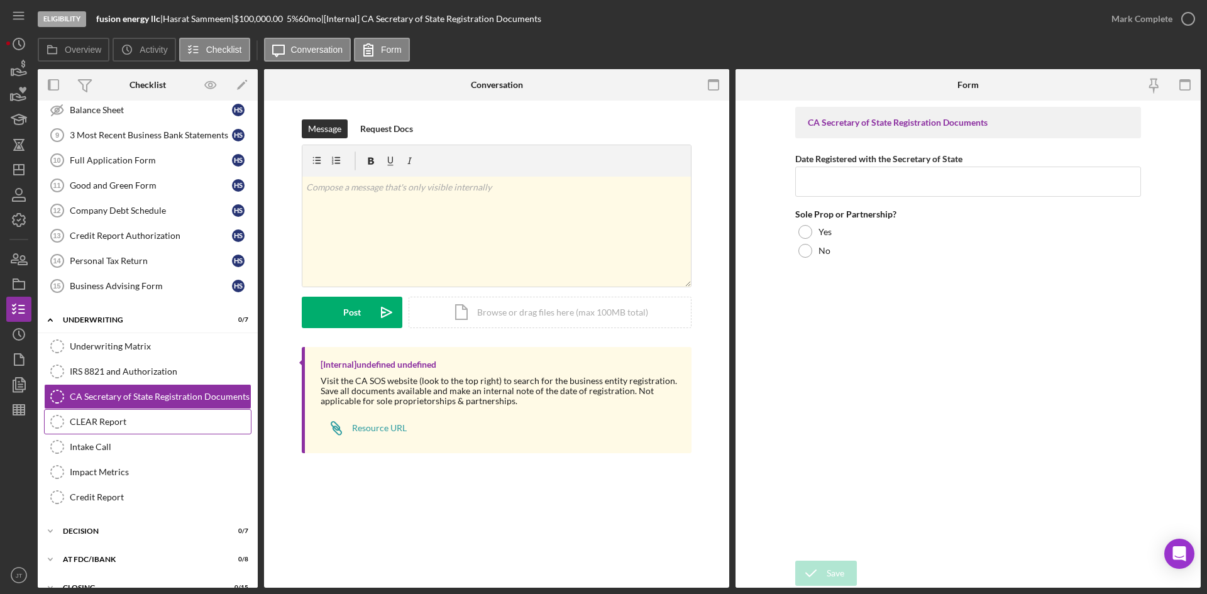
click at [129, 419] on div "CLEAR Report" at bounding box center [160, 422] width 181 height 10
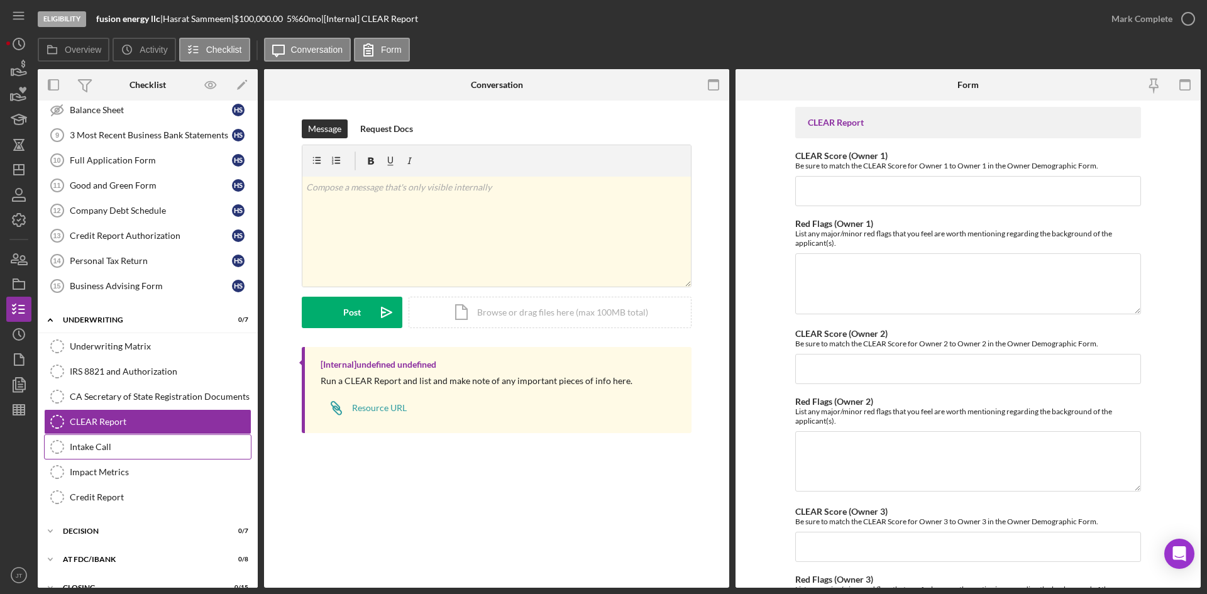
click at [125, 450] on div "Intake Call" at bounding box center [160, 447] width 181 height 10
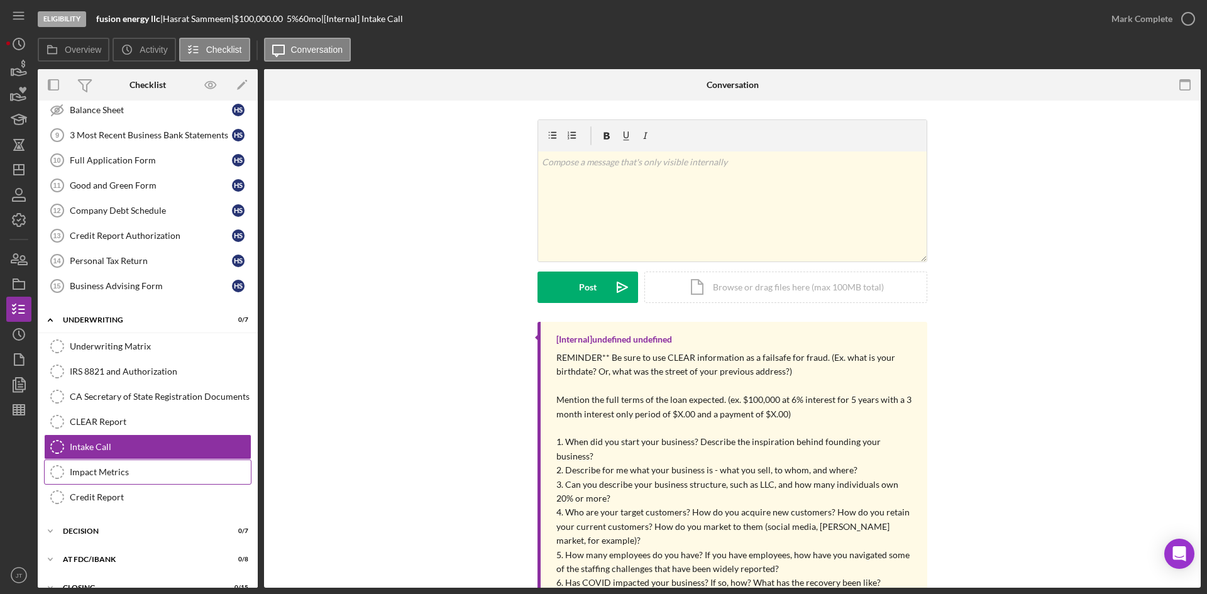
click at [183, 465] on link "Impact Metrics Impact Metrics" at bounding box center [147, 472] width 207 height 25
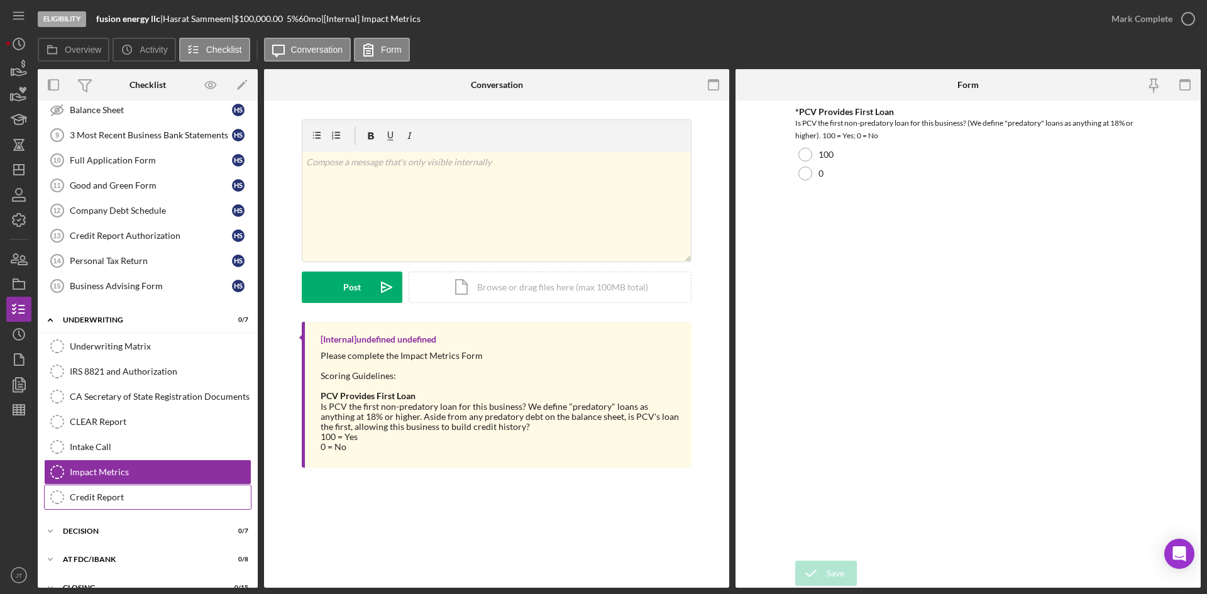
click at [133, 509] on link "Credit Report Credit Report" at bounding box center [147, 497] width 207 height 25
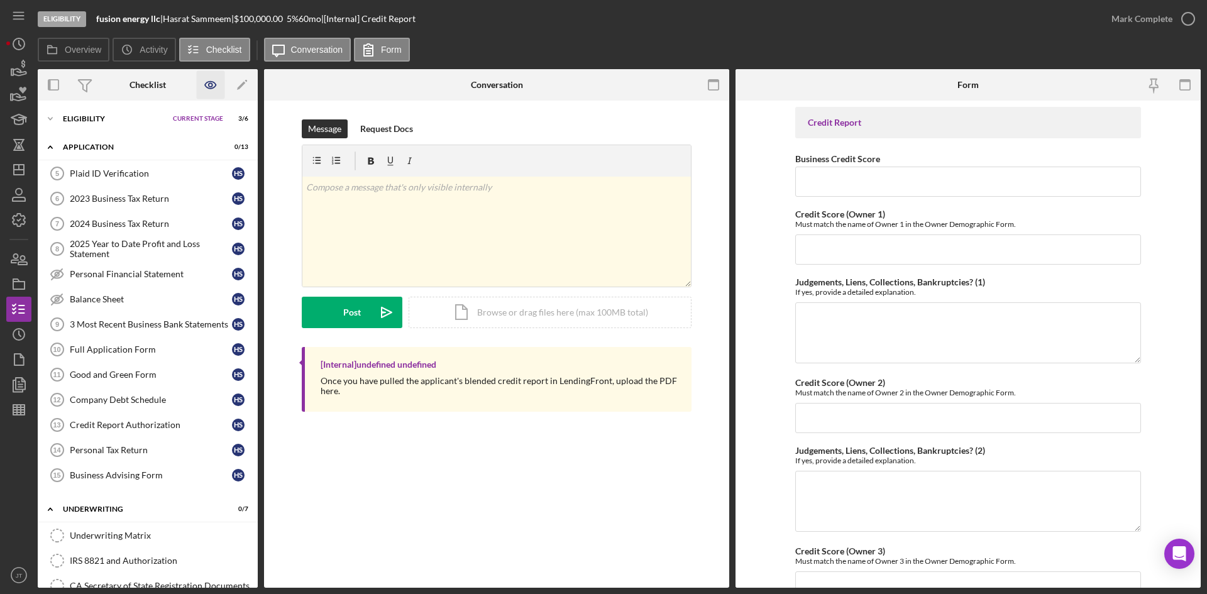
click at [211, 86] on icon "button" at bounding box center [211, 85] width 28 height 28
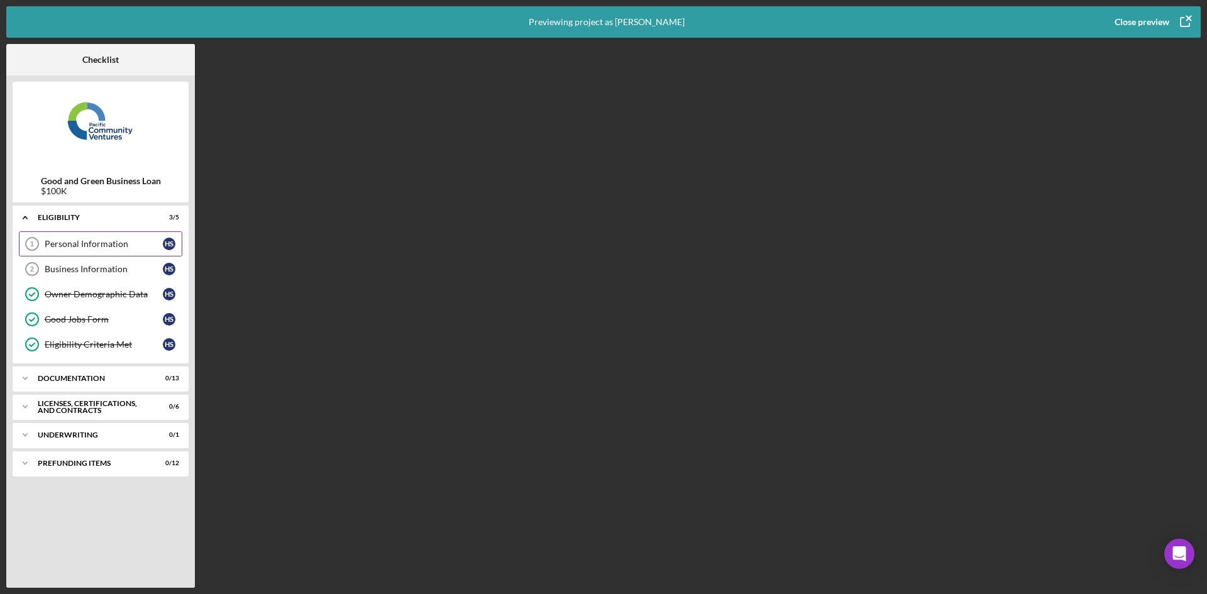
click at [86, 249] on div "Personal Information" at bounding box center [104, 244] width 118 height 10
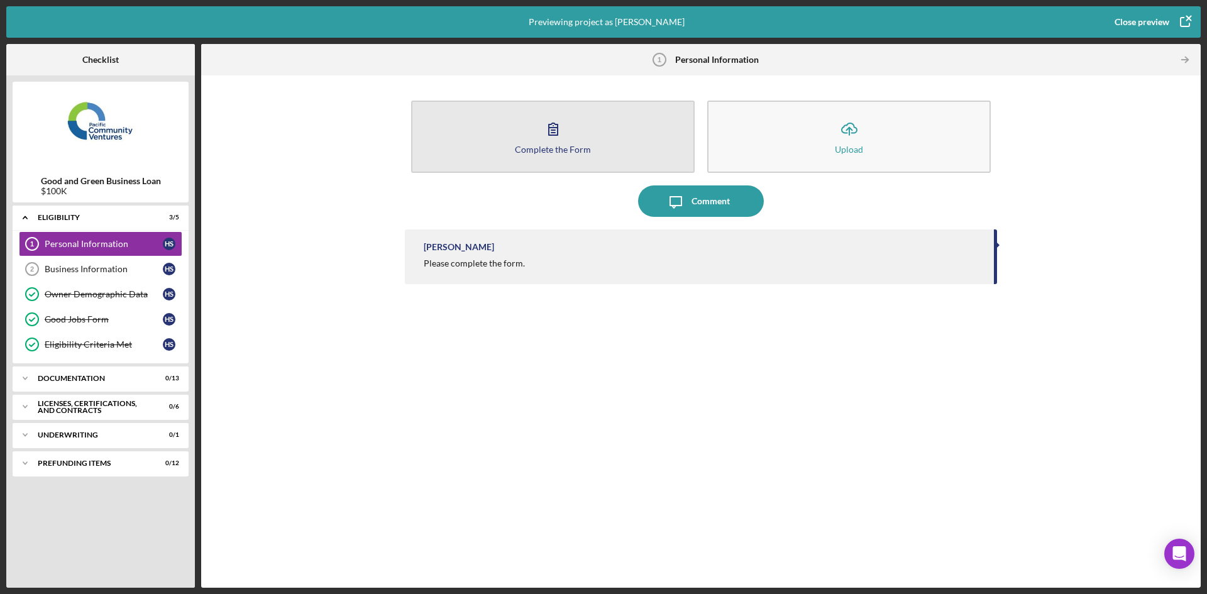
click at [532, 152] on div "Complete the Form" at bounding box center [553, 149] width 76 height 9
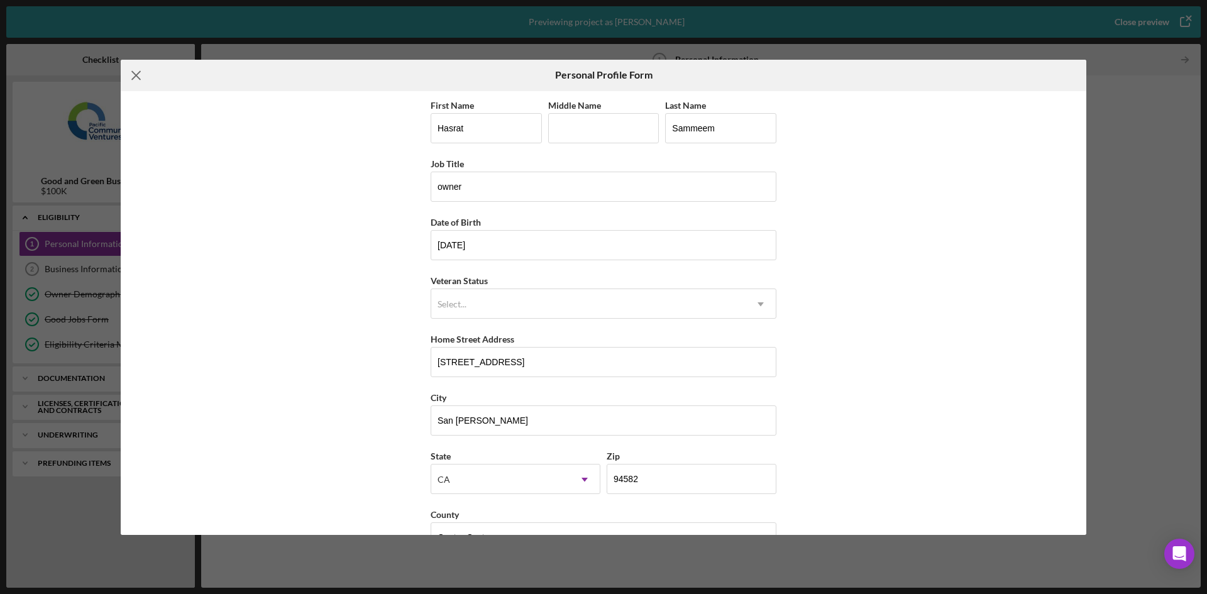
click at [138, 82] on icon "Icon/Menu Close" at bounding box center [136, 75] width 31 height 31
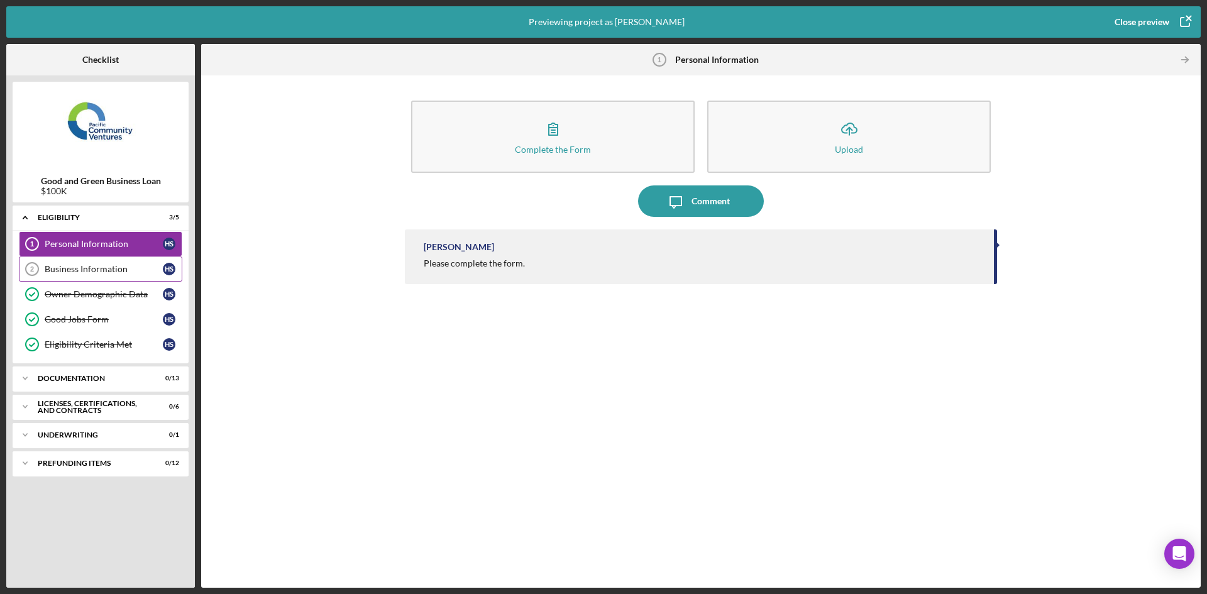
click at [77, 273] on div "Business Information" at bounding box center [104, 269] width 118 height 10
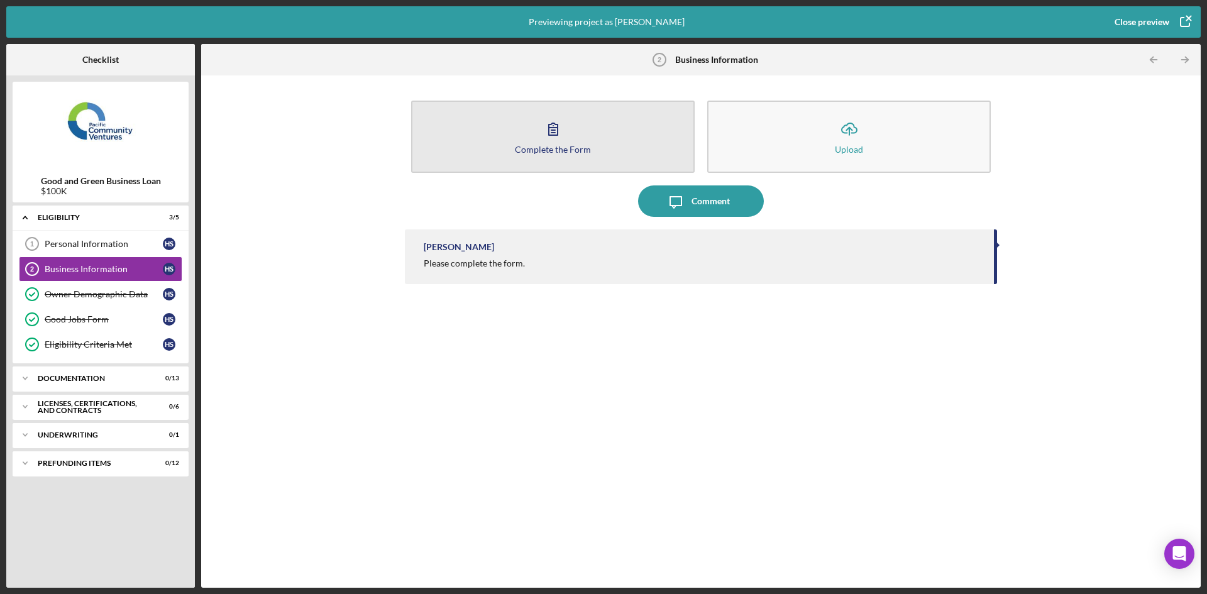
click at [529, 167] on button "Complete the Form Form" at bounding box center [553, 137] width 284 height 72
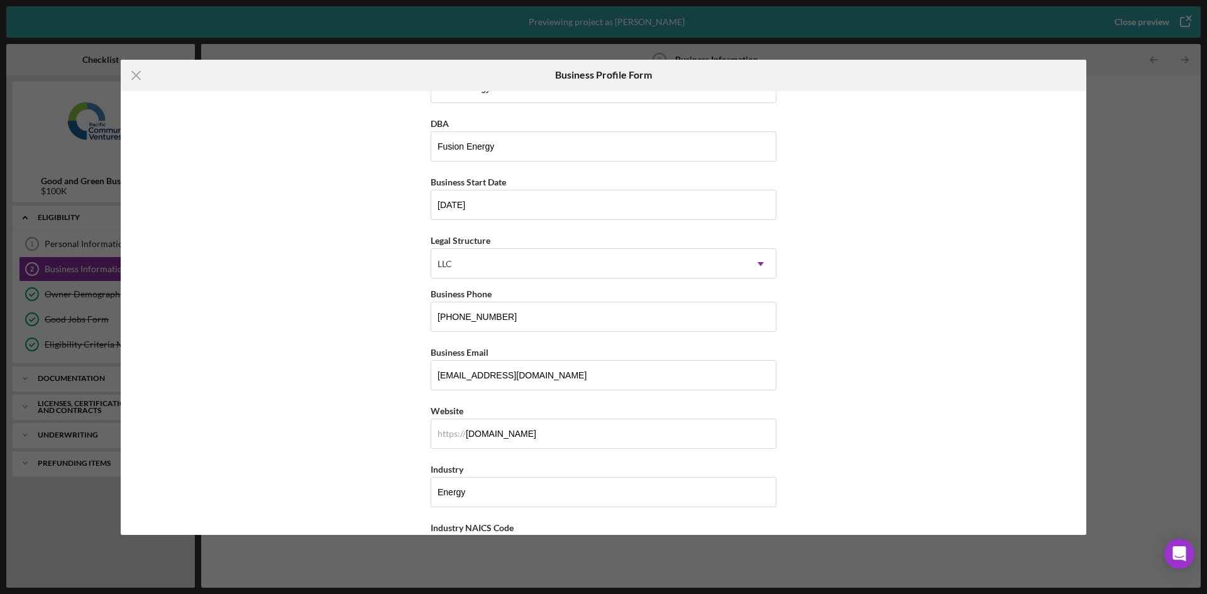
scroll to position [41, 0]
click at [135, 80] on icon "Icon/Menu Close" at bounding box center [136, 75] width 31 height 31
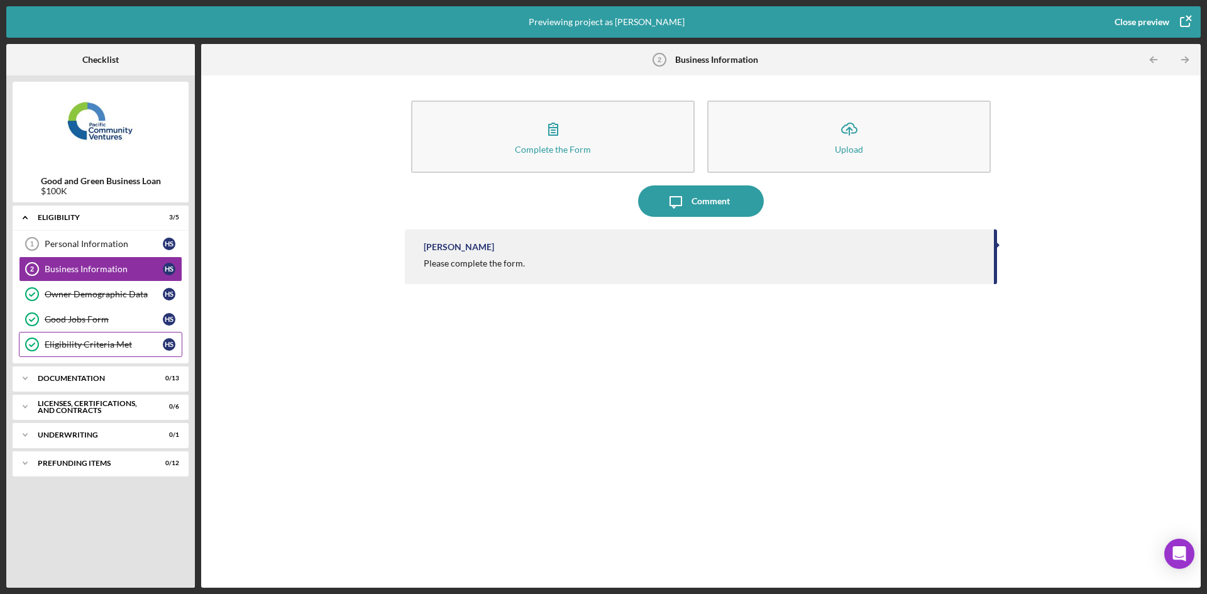
click at [94, 345] on div "Eligibility Criteria Met" at bounding box center [104, 345] width 118 height 10
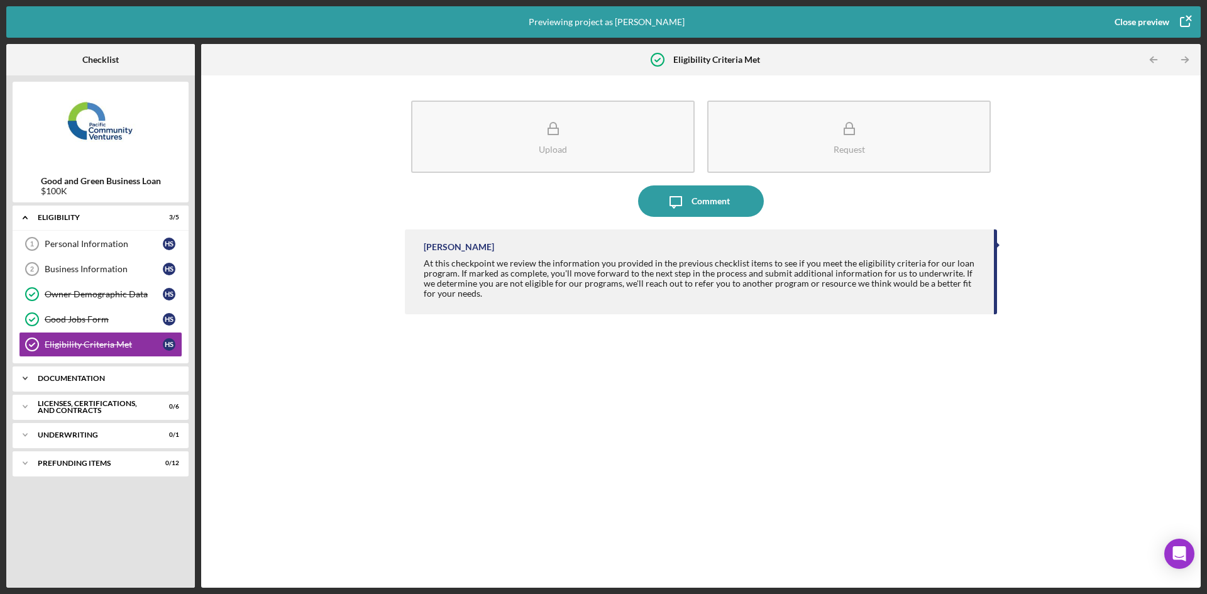
click at [90, 381] on div "Documentation" at bounding box center [105, 379] width 135 height 8
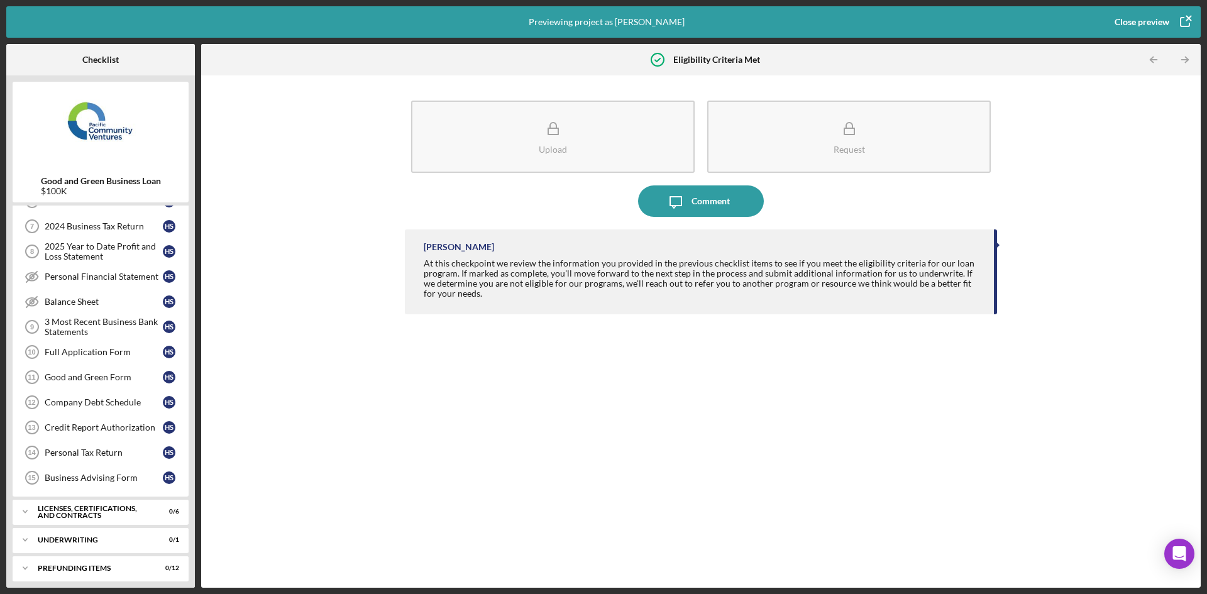
scroll to position [94, 0]
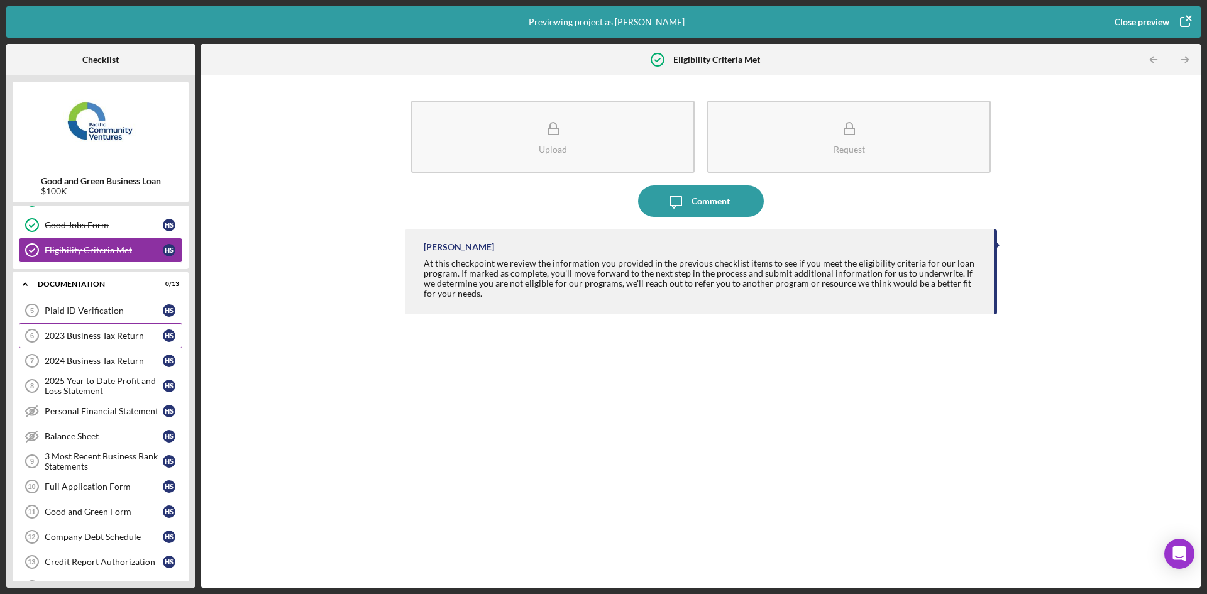
click at [85, 329] on div "2023 Business Tax Return 6 2023 Business Tax Return H S" at bounding box center [100, 335] width 163 height 25
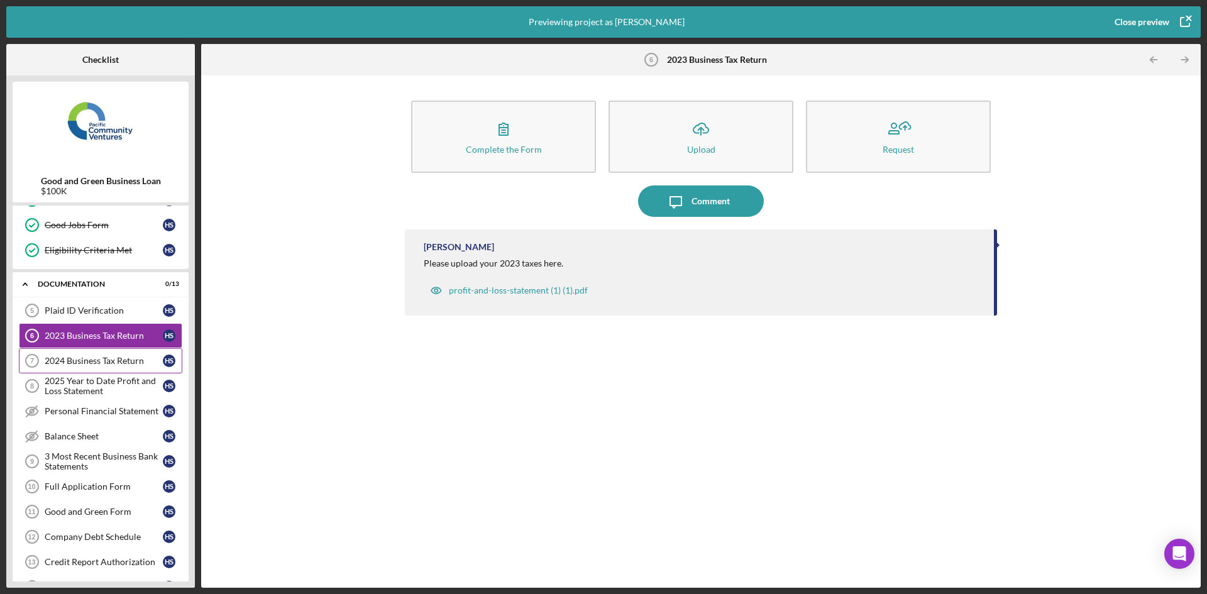
click at [79, 373] on div "2024 Business Tax Return 7 2024 Business Tax Return H S" at bounding box center [100, 360] width 163 height 25
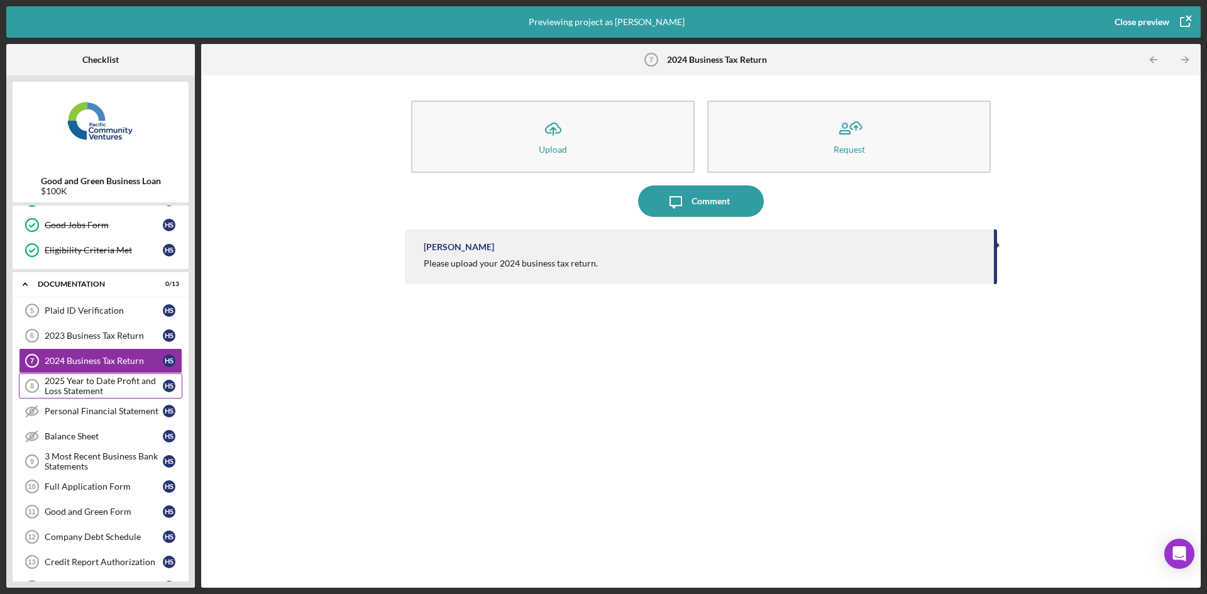
click at [77, 387] on div "2025 Year to Date Profit and Loss Statement" at bounding box center [104, 386] width 118 height 20
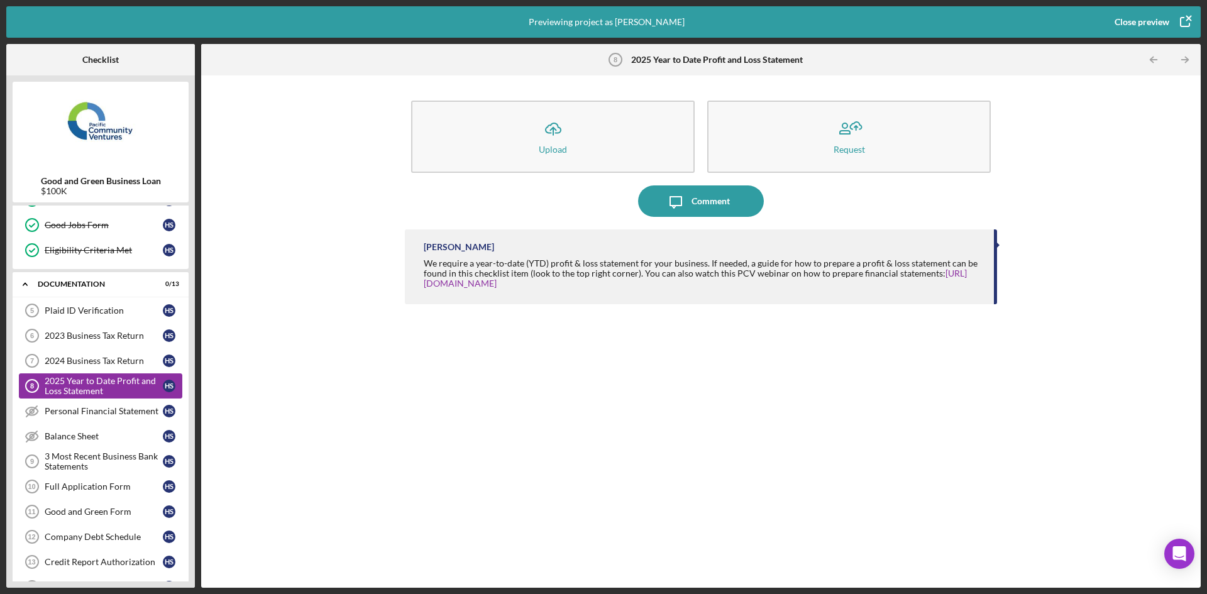
scroll to position [235, 0]
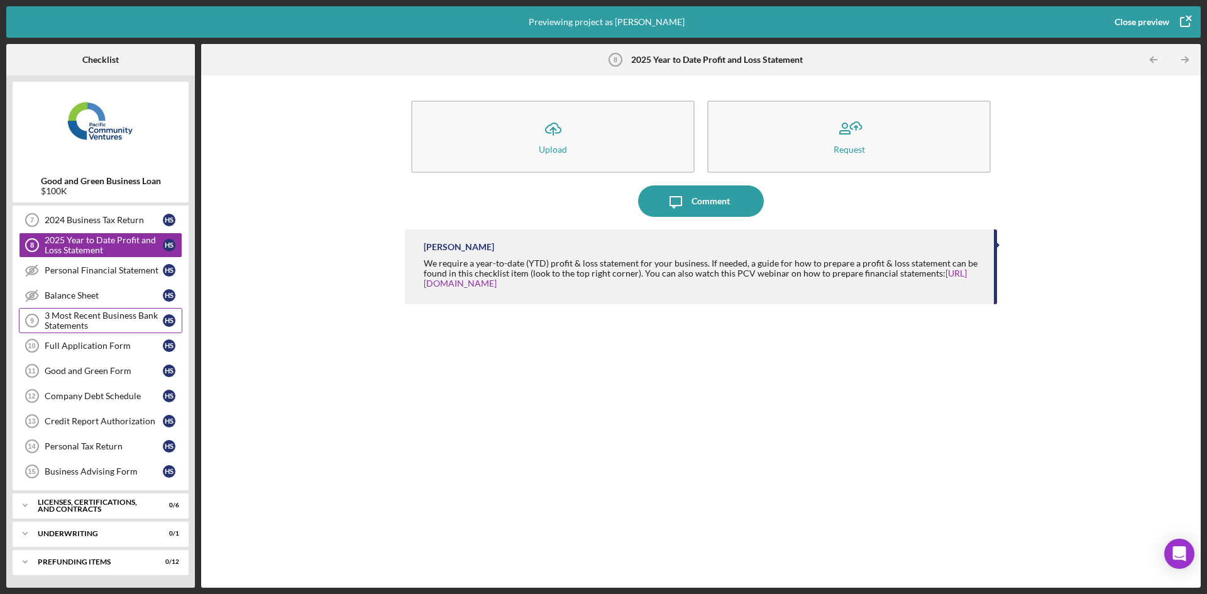
click at [77, 325] on div "3 Most Recent Business Bank Statements" at bounding box center [104, 321] width 118 height 20
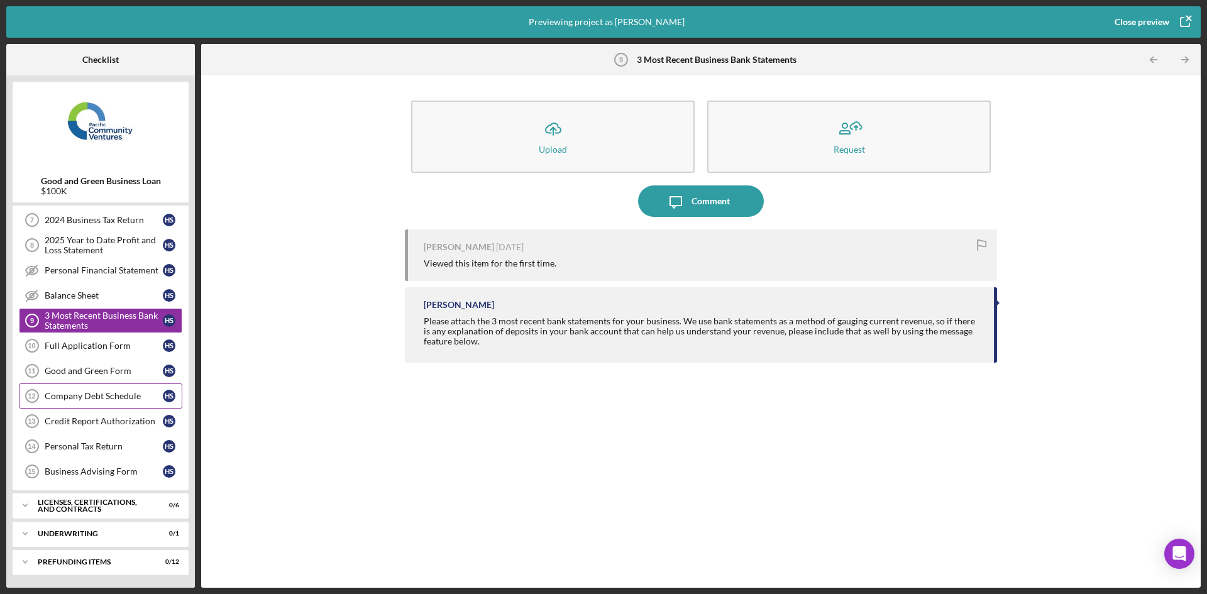
click at [70, 384] on div "Company Debt Schedule 12 Company Debt Schedule H S" at bounding box center [100, 396] width 163 height 25
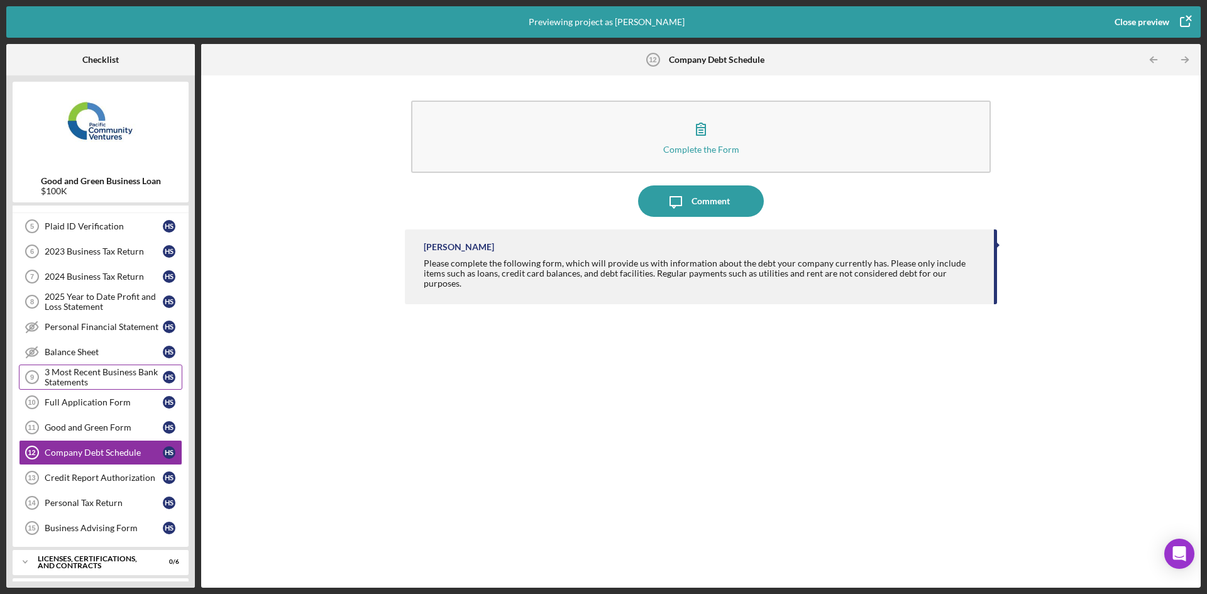
scroll to position [177, 0]
click at [1144, 19] on div "Close preview" at bounding box center [1142, 21] width 55 height 25
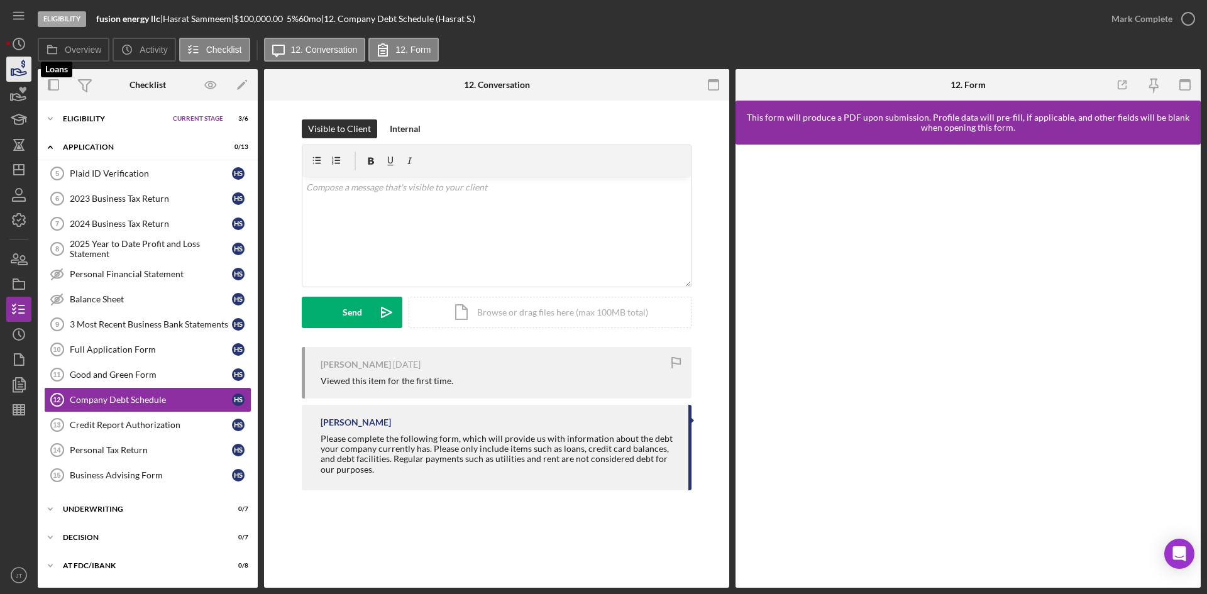
click at [13, 75] on polygon "button" at bounding box center [12, 72] width 2 height 6
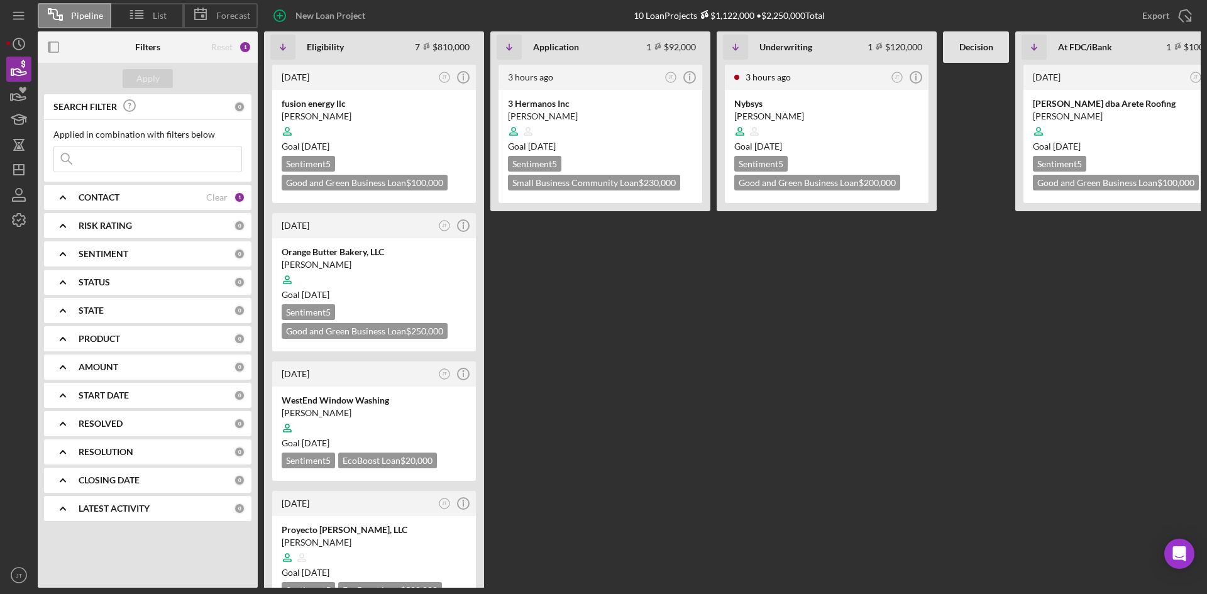
click at [98, 202] on b "CONTACT" at bounding box center [99, 197] width 41 height 10
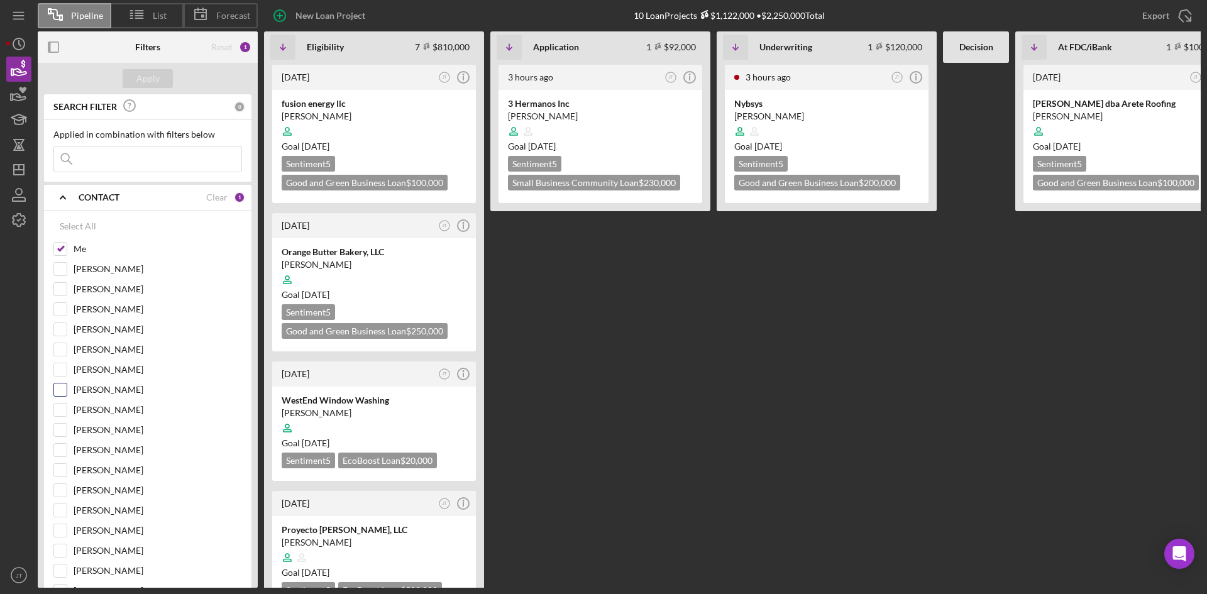
click at [58, 390] on input "Raymond Ko" at bounding box center [60, 390] width 13 height 13
click at [60, 390] on input "Raymond Ko" at bounding box center [60, 390] width 13 height 13
checkbox input "false"
click at [65, 249] on input "Me" at bounding box center [60, 249] width 13 height 13
checkbox input "false"
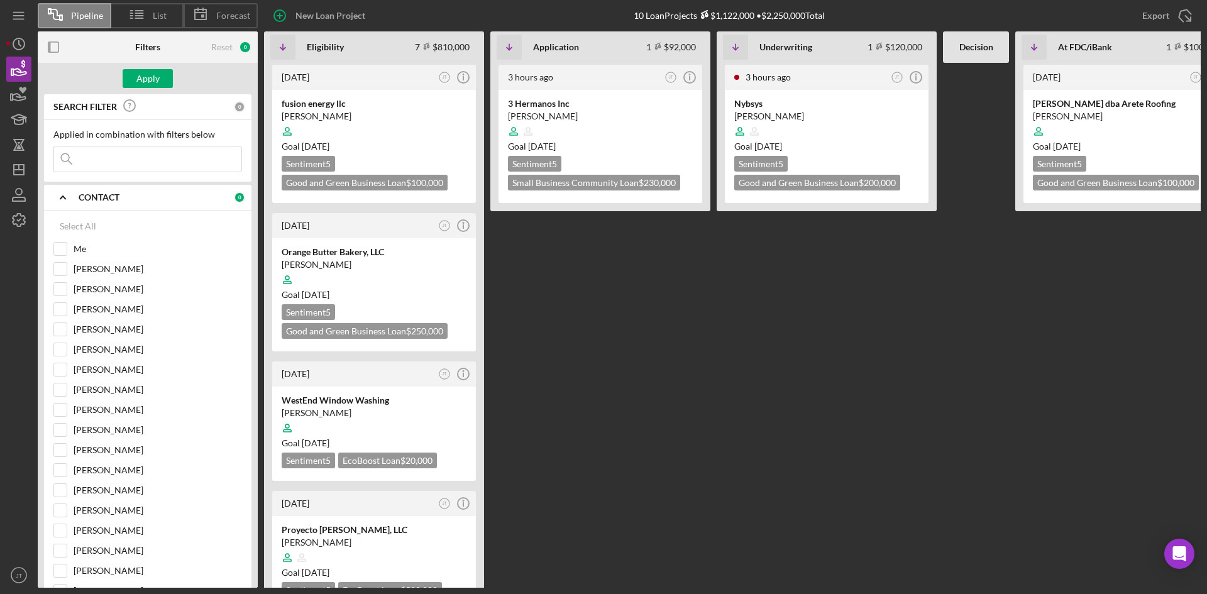
click at [60, 206] on icon "Icon/Expander" at bounding box center [62, 197] width 31 height 31
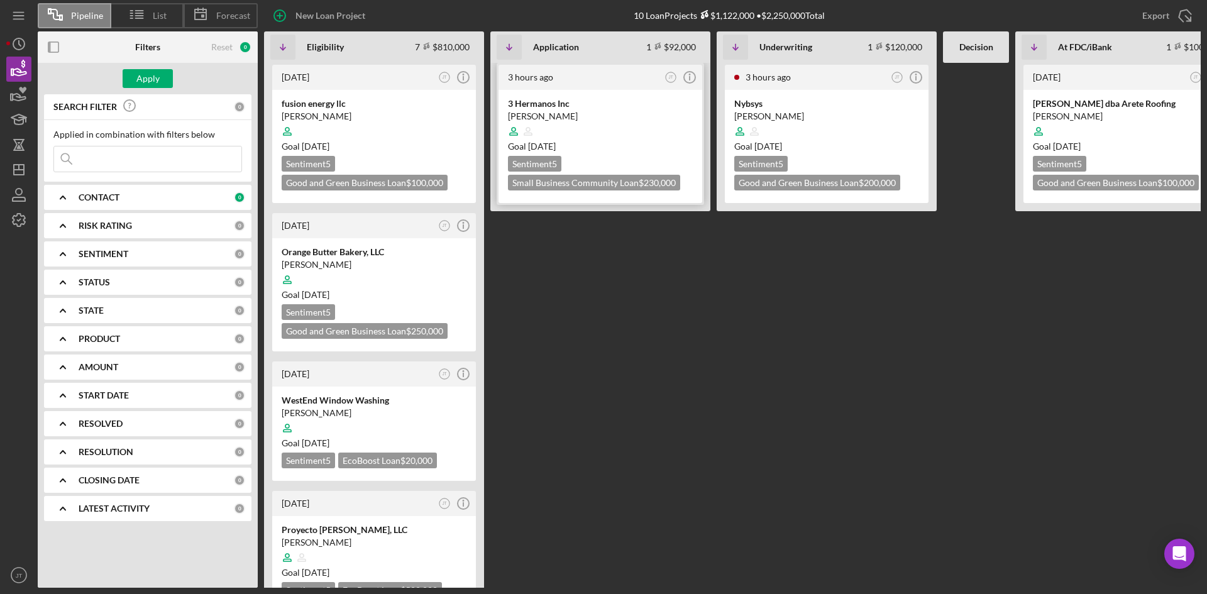
click at [645, 116] on div "[PERSON_NAME]" at bounding box center [600, 116] width 185 height 13
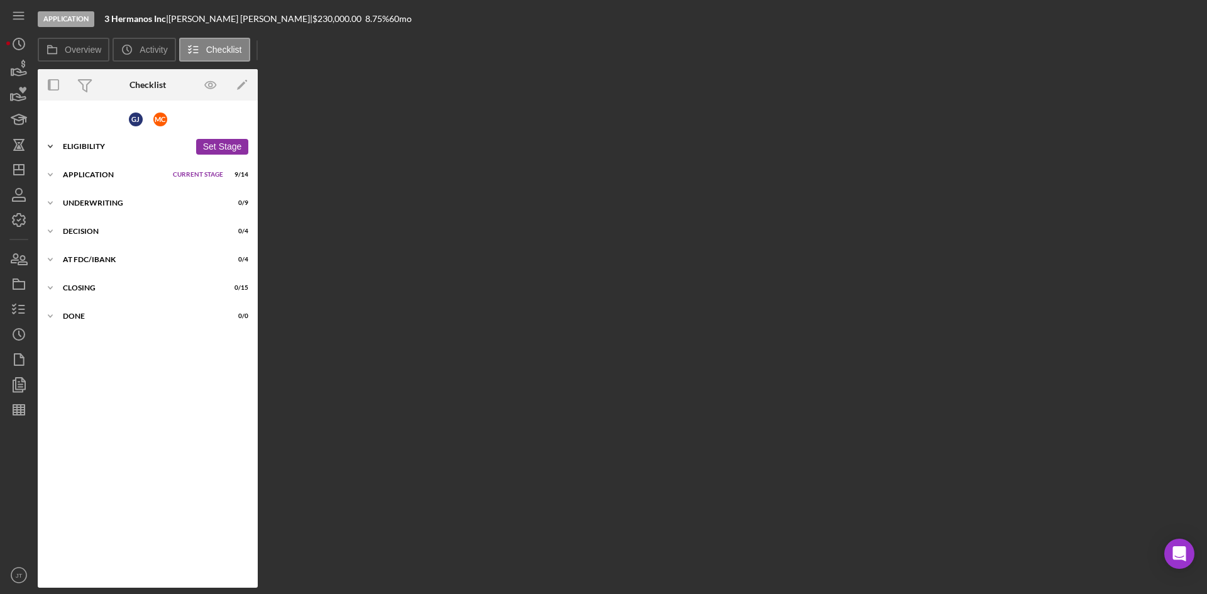
click at [91, 144] on div "Eligibility" at bounding box center [126, 147] width 127 height 8
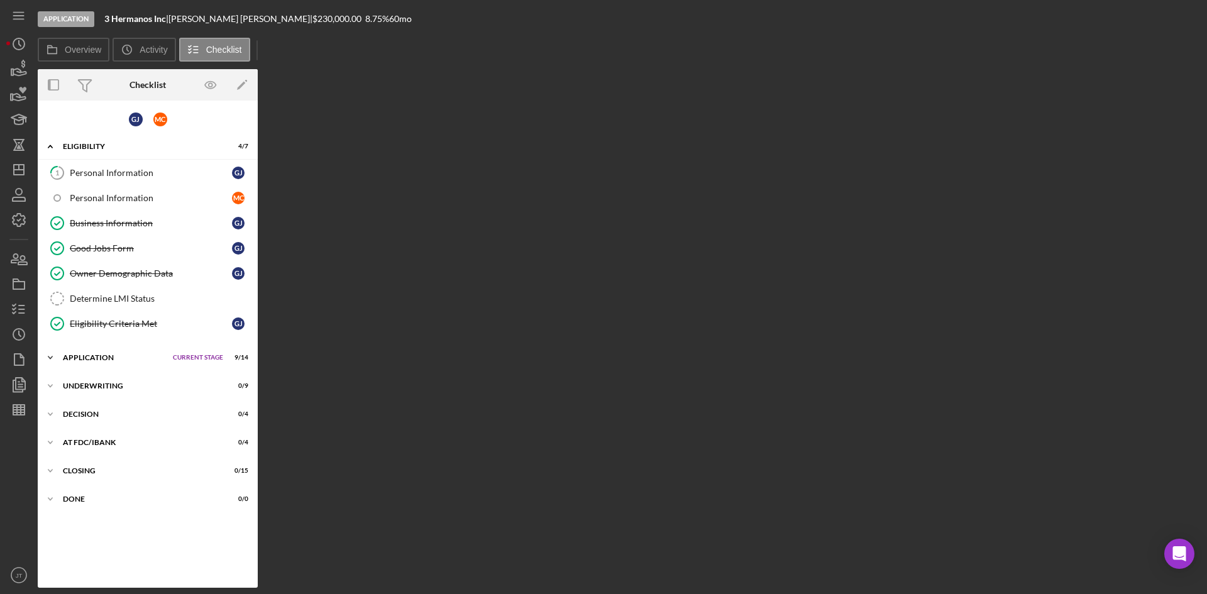
click at [92, 356] on div "Application" at bounding box center [115, 358] width 104 height 8
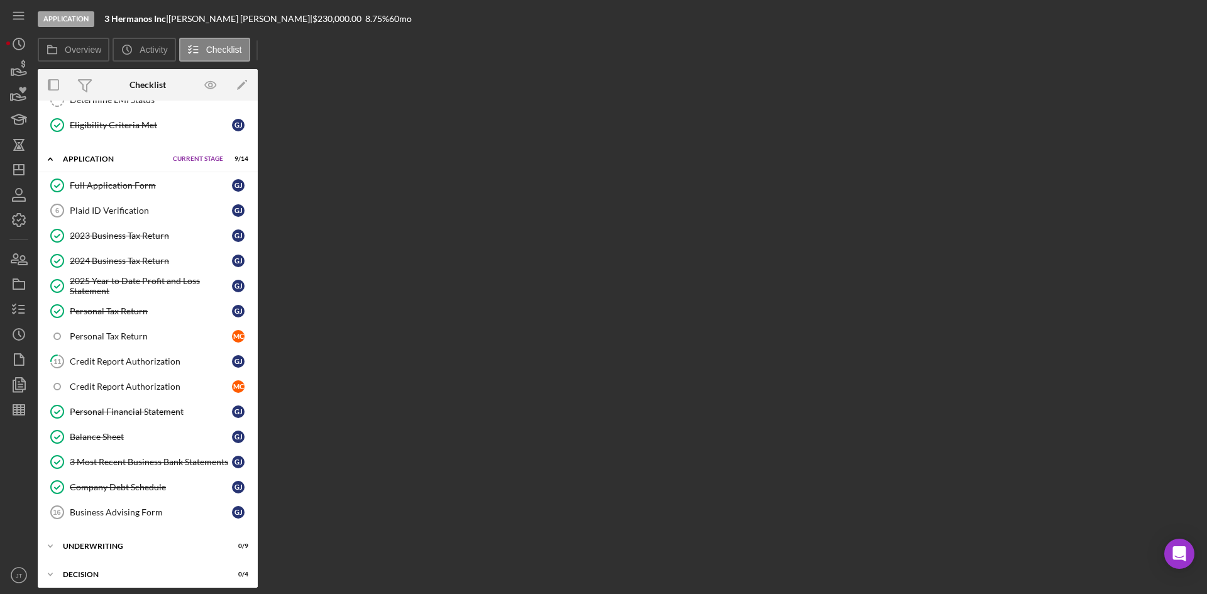
scroll to position [290, 0]
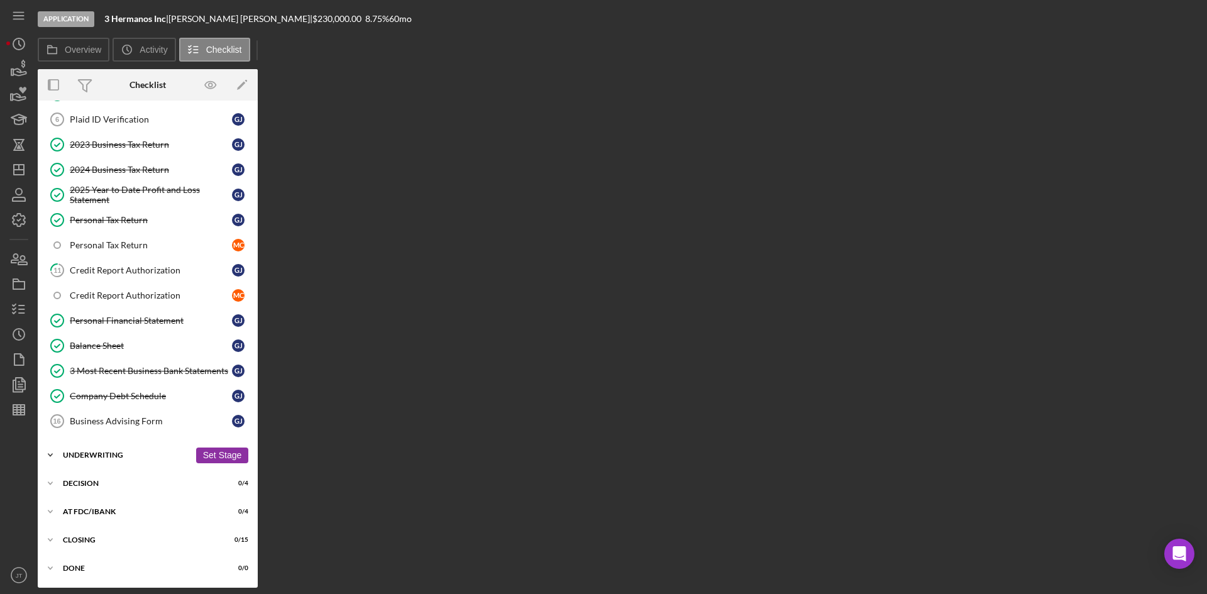
click at [105, 461] on div "Icon/Expander Underwriting 0 / 9 Set Stage" at bounding box center [148, 455] width 220 height 25
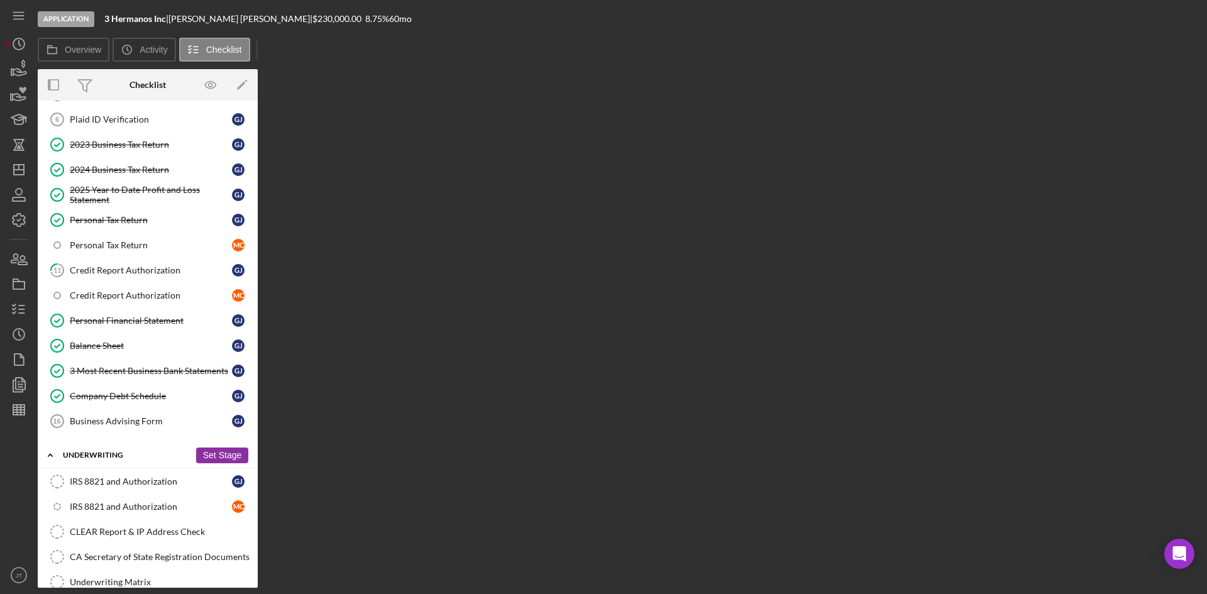
scroll to position [523, 0]
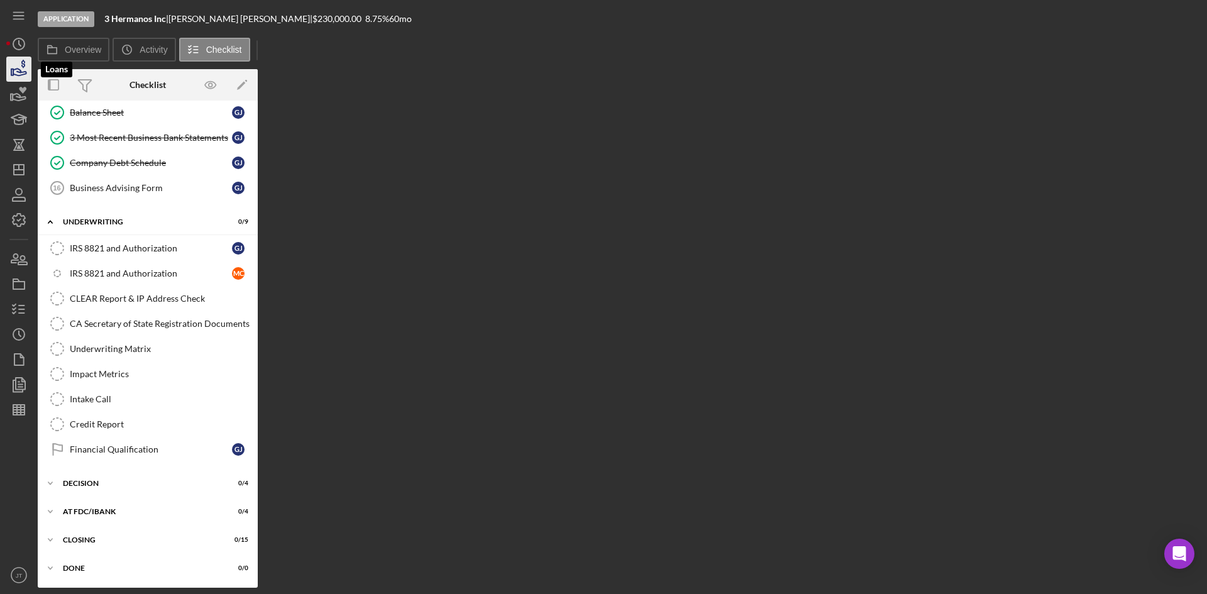
click at [23, 71] on icon "button" at bounding box center [18, 68] width 31 height 31
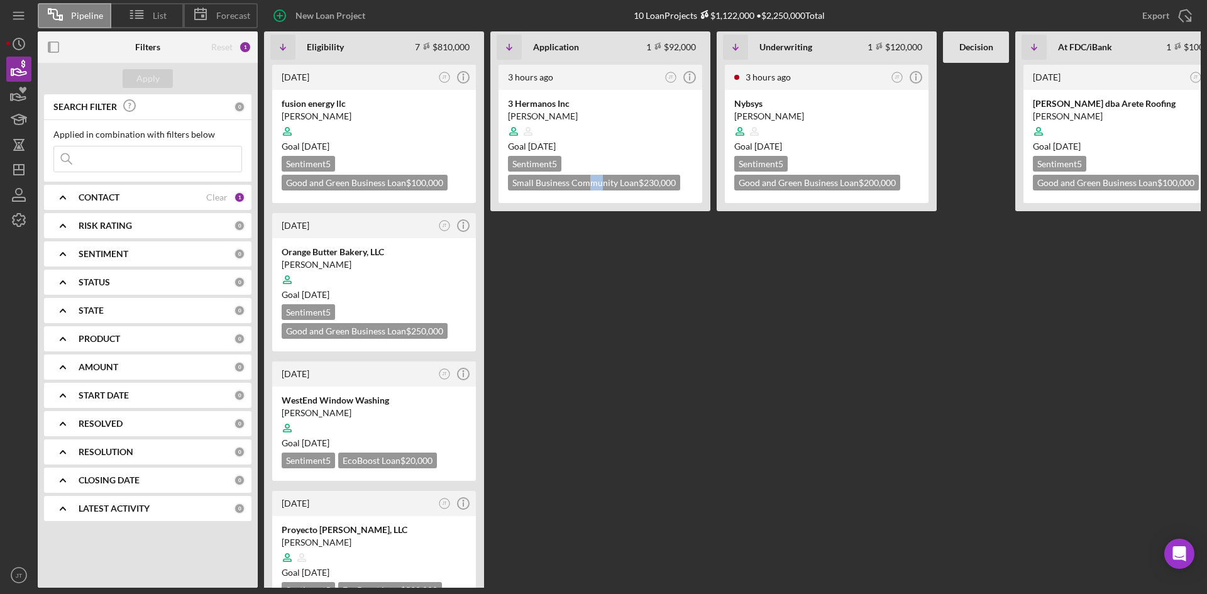
drag, startPoint x: 592, startPoint y: 277, endPoint x: 604, endPoint y: 273, distance: 12.5
click at [604, 273] on div "3 hours ago JT Icon/Info 3 Hermanos Inc [PERSON_NAME] Goal [DATE] Sentiment 5 S…" at bounding box center [600, 325] width 220 height 525
click at [588, 110] on div "[PERSON_NAME]" at bounding box center [600, 116] width 185 height 13
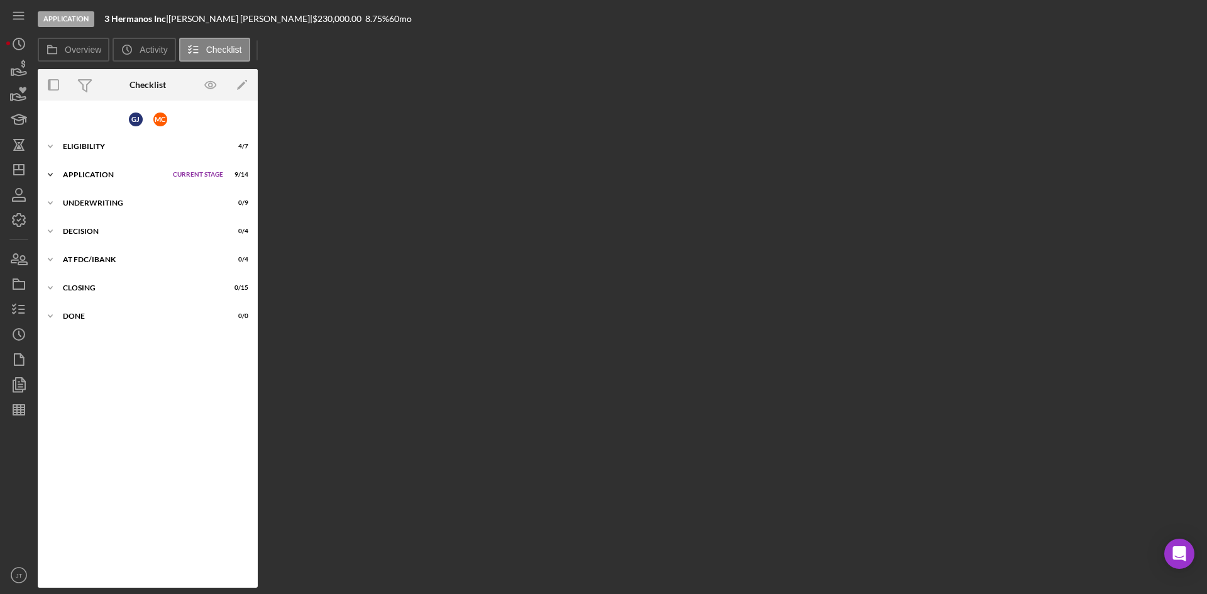
click at [108, 168] on div "Icon/Expander Application Current Stage 9 / 14 Set Stage" at bounding box center [148, 174] width 220 height 25
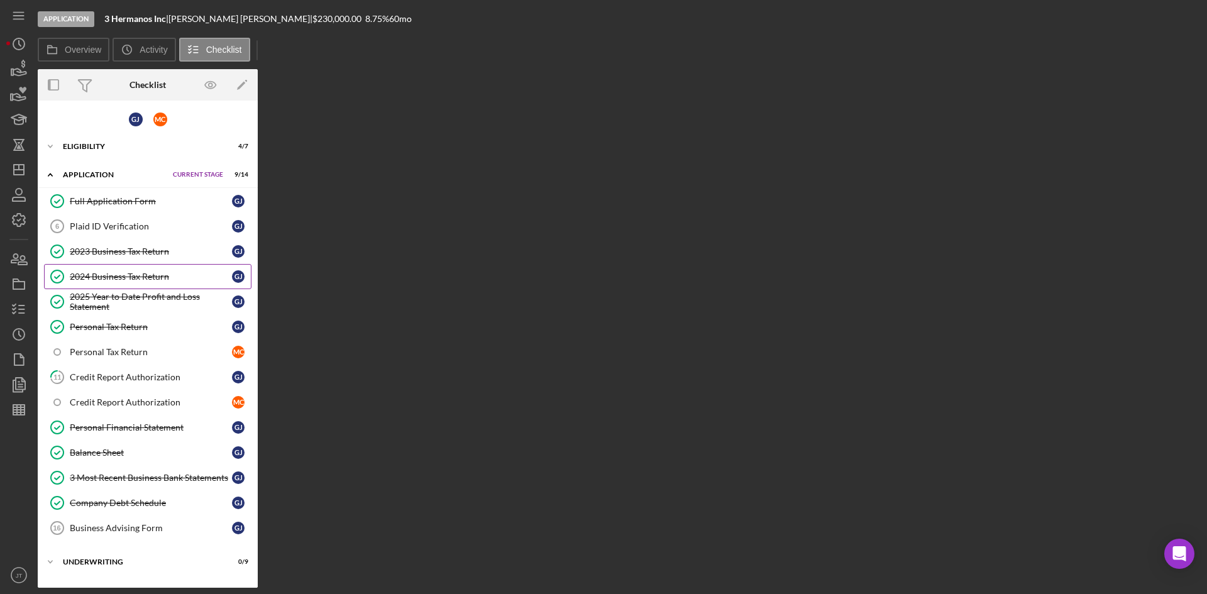
scroll to position [107, 0]
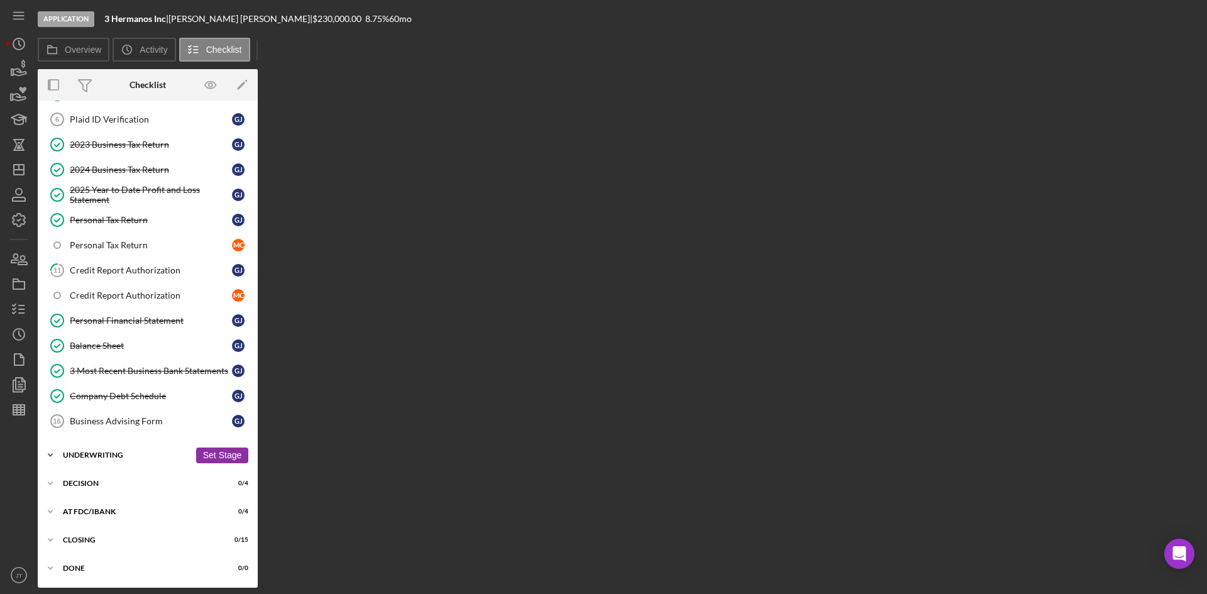
click at [101, 457] on div "Underwriting" at bounding box center [126, 455] width 127 height 8
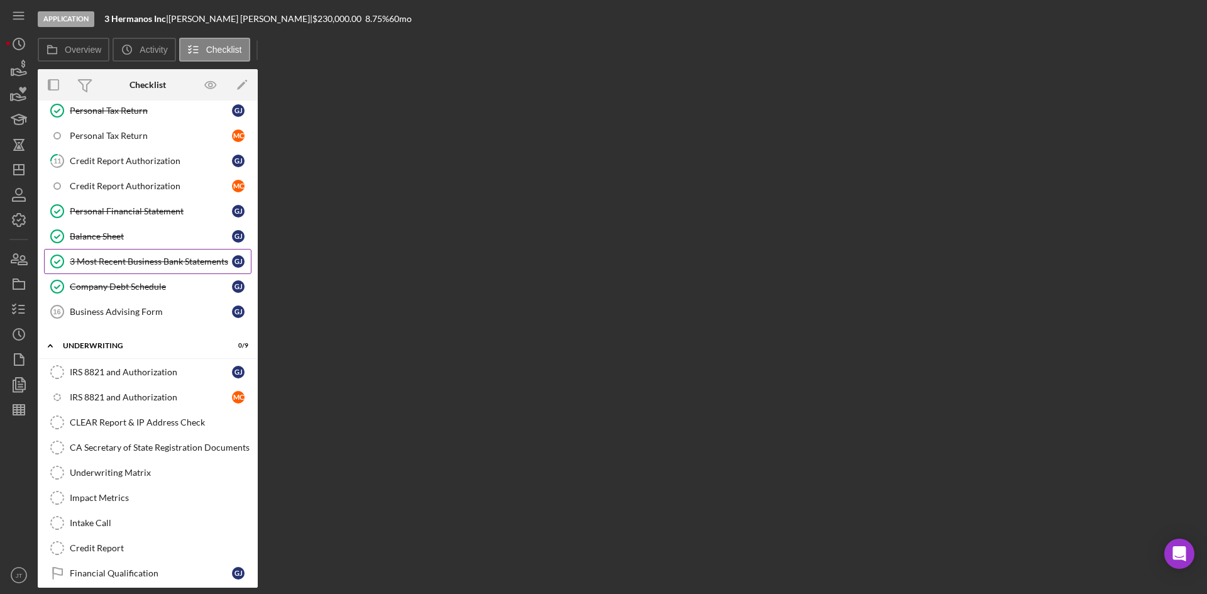
scroll to position [230, 0]
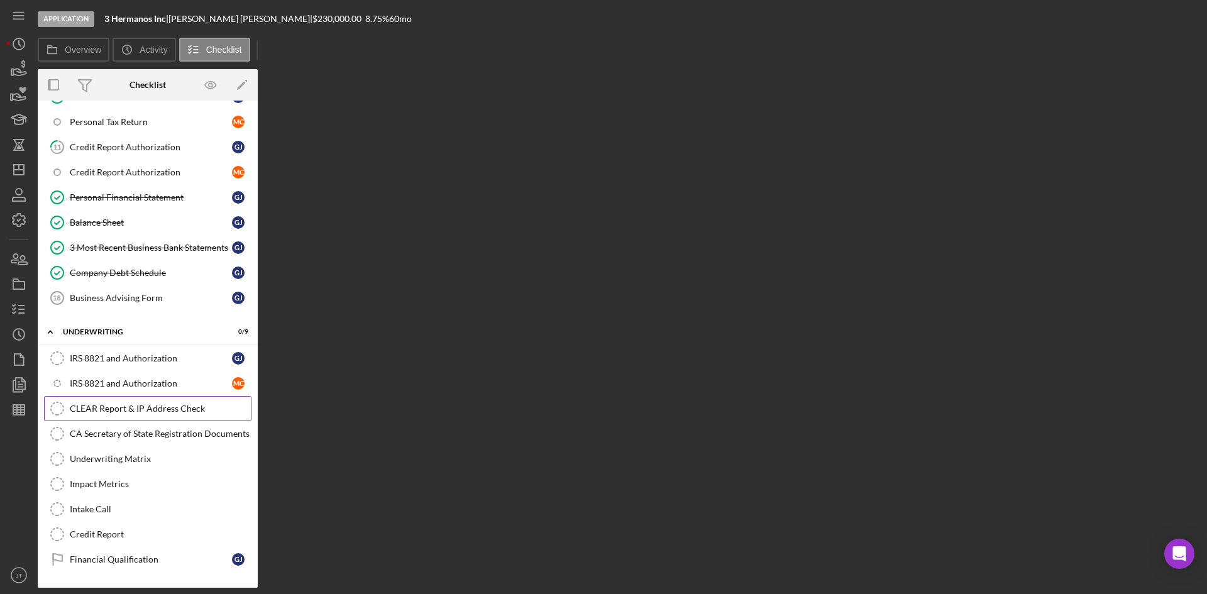
click at [121, 407] on div "CLEAR Report & IP Address Check" at bounding box center [160, 409] width 181 height 10
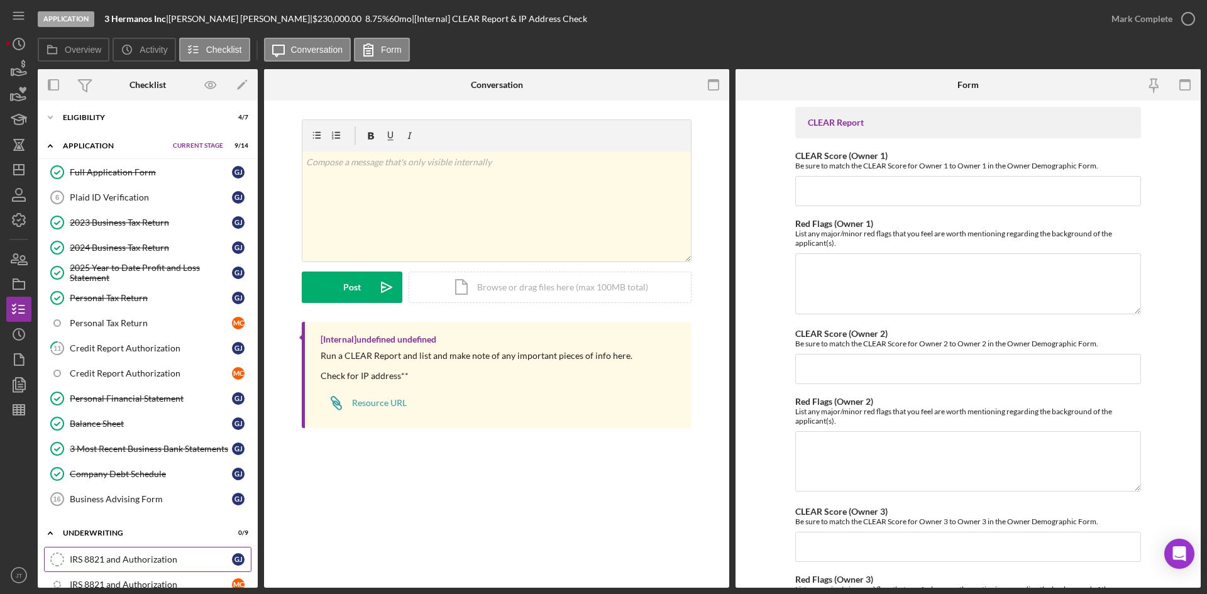
scroll to position [28, 0]
click at [127, 402] on div "Personal Financial Statement" at bounding box center [151, 399] width 162 height 10
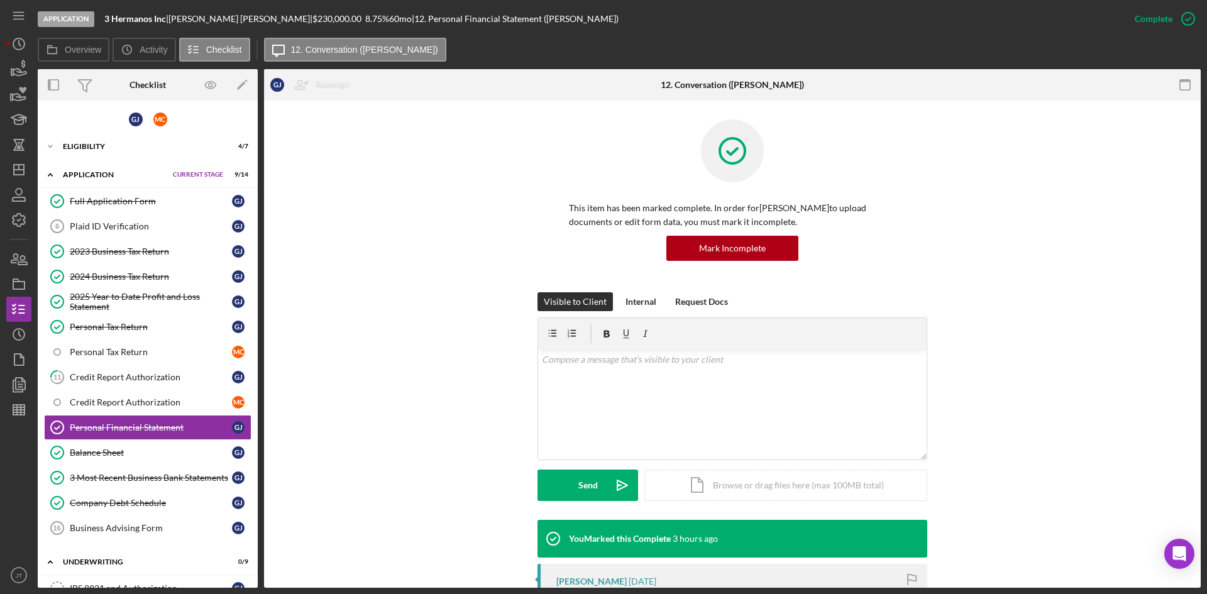
click at [372, 240] on div "This item has been marked complete. In order for Genaro Juarez Ceron to upload …" at bounding box center [732, 205] width 899 height 173
